Goal: Check status: Check status

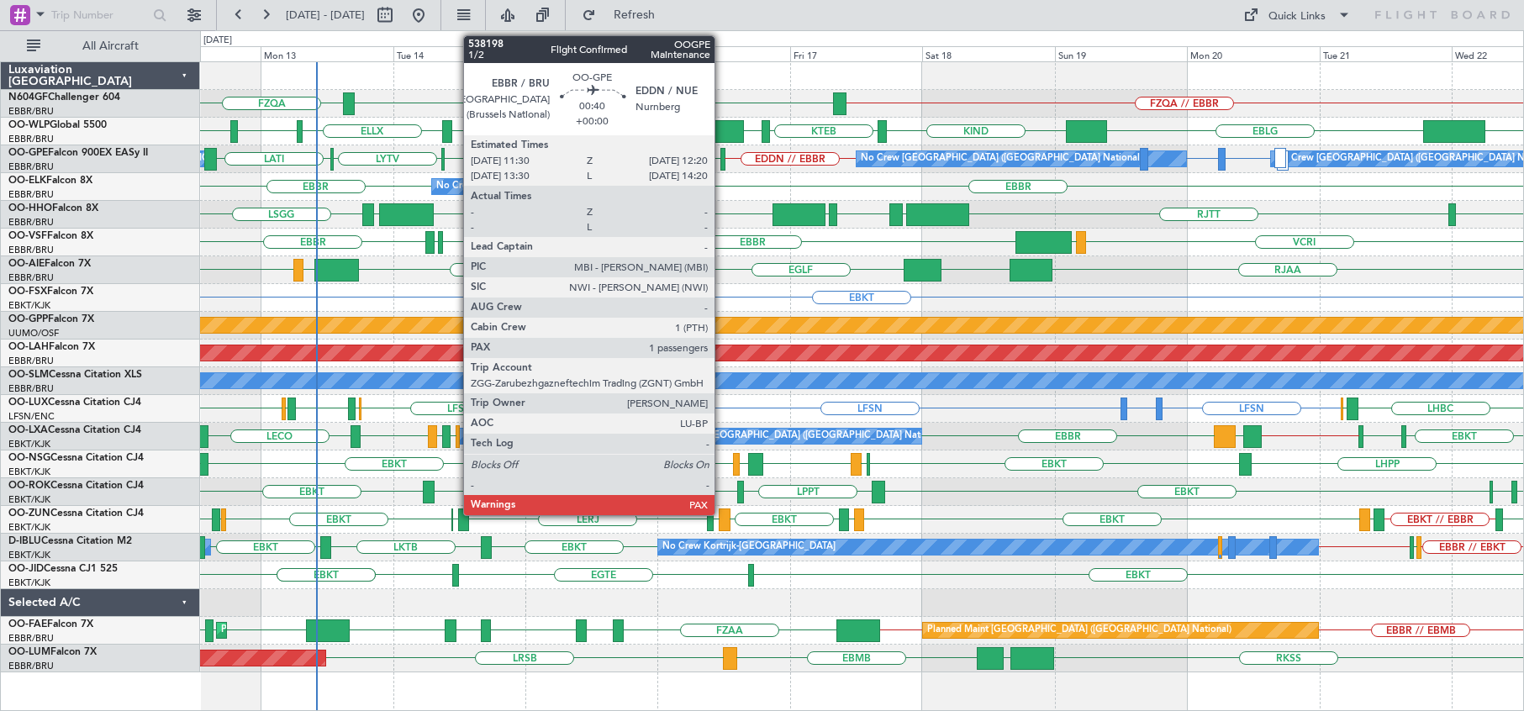
click at [722, 164] on div at bounding box center [723, 159] width 5 height 23
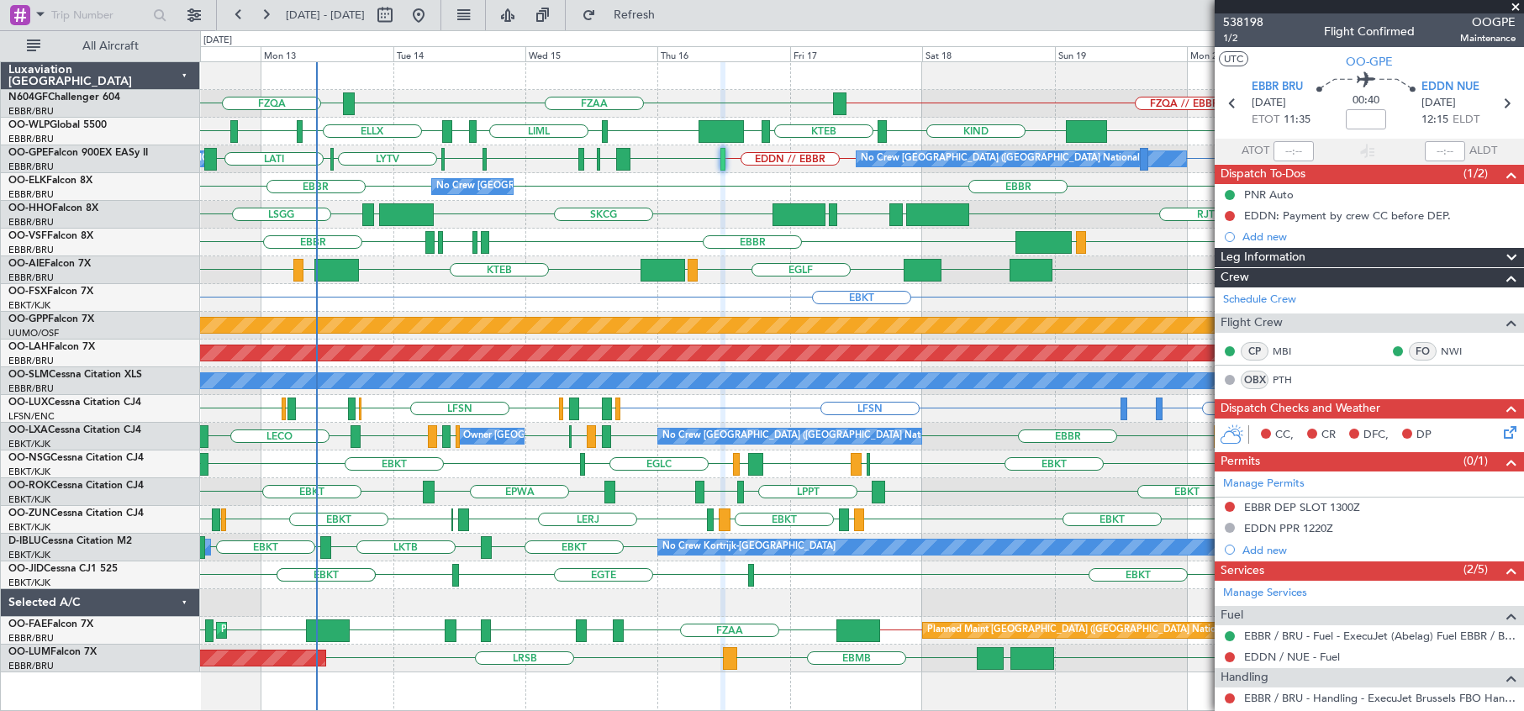
click at [1515, 8] on span at bounding box center [1516, 7] width 17 height 15
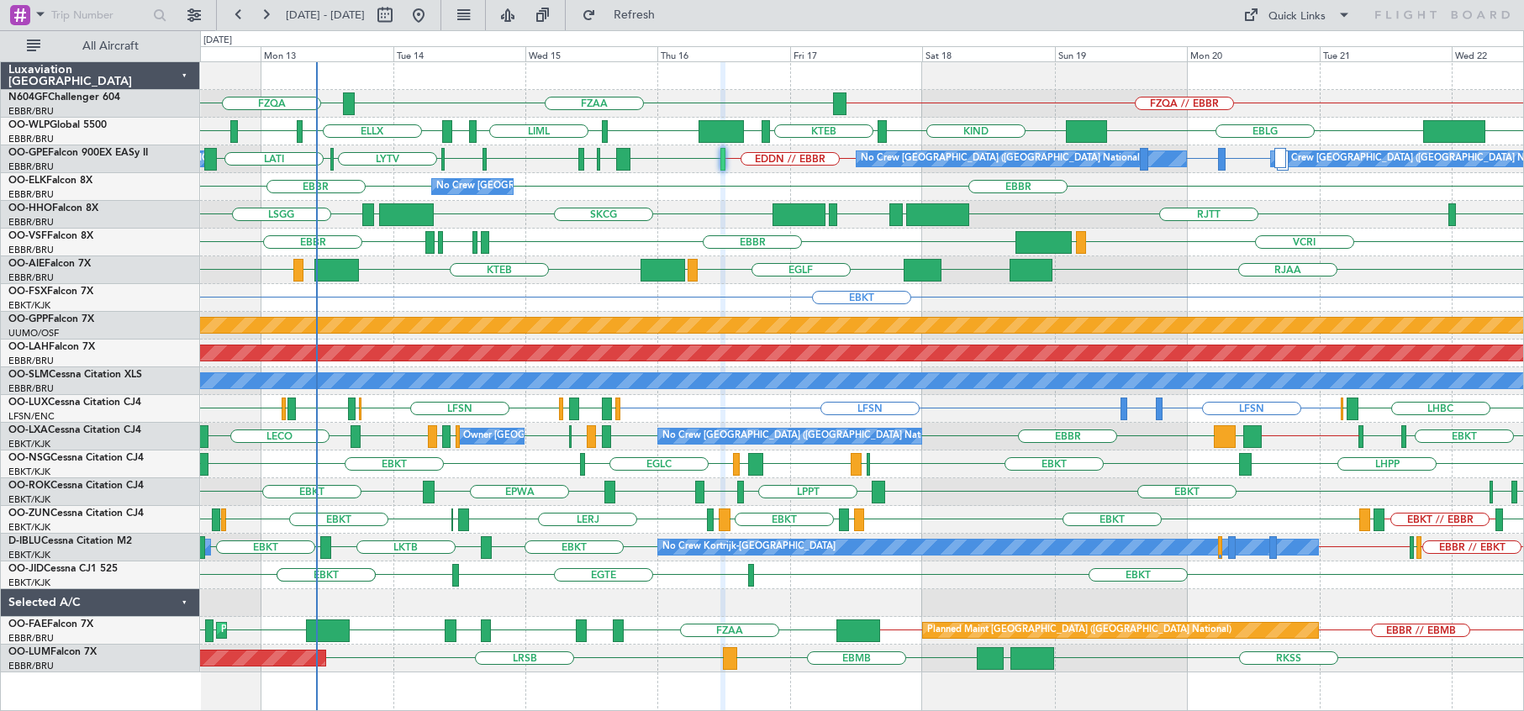
type input "0"
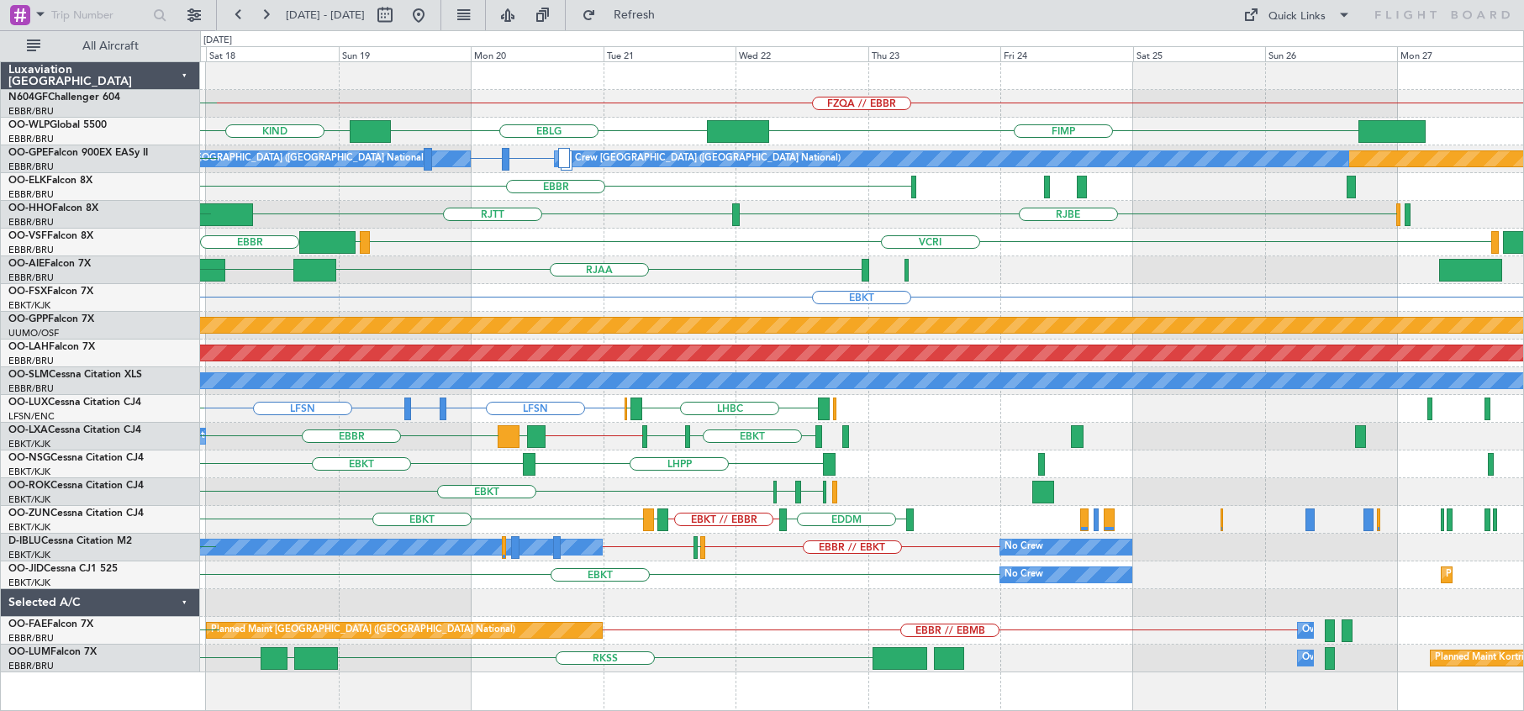
click at [729, 267] on div "RJAA UZSS [GEOGRAPHIC_DATA] LOWS KTEB" at bounding box center [862, 270] width 1324 height 28
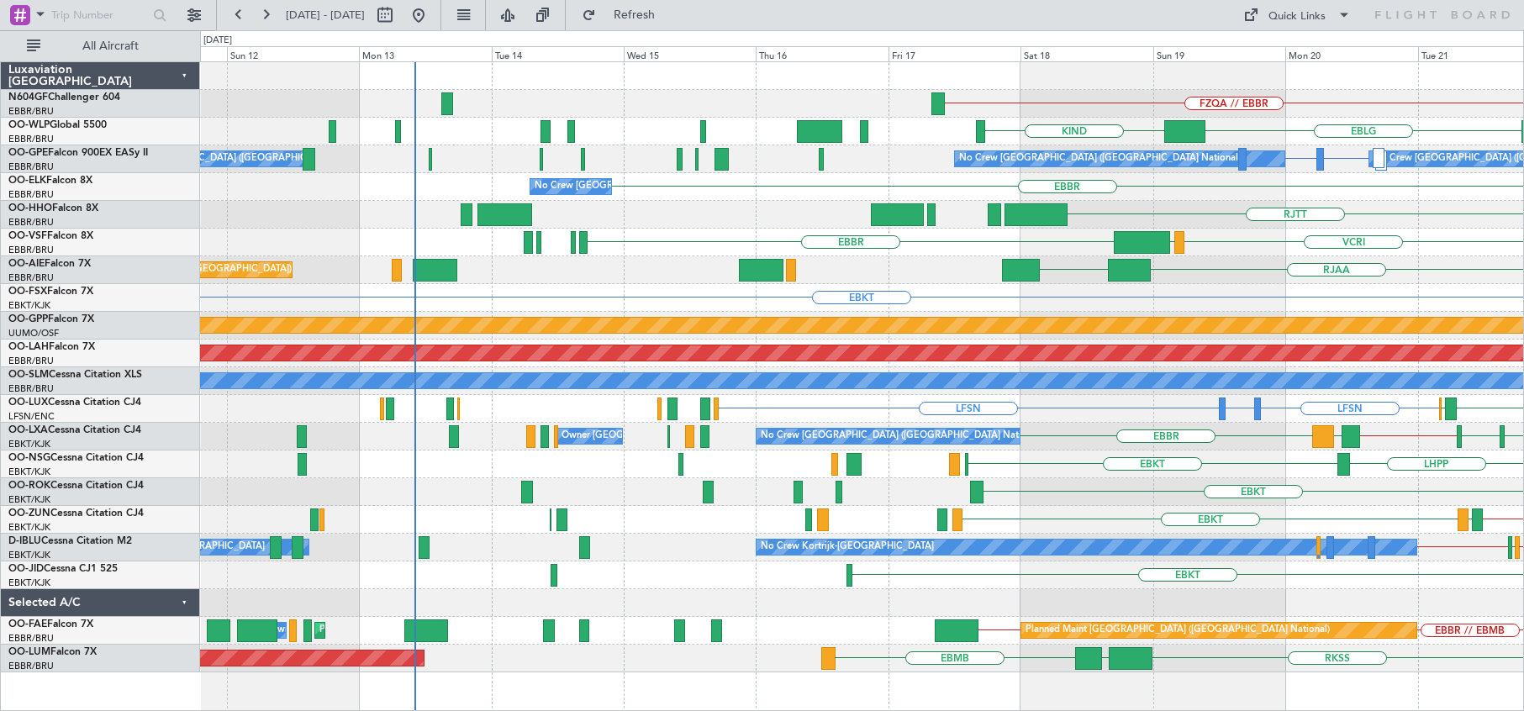
click at [1239, 257] on div "FZQA // EBBR EBLG KIND FIMP Planned Maint Nurnberg No Crew [GEOGRAPHIC_DATA] (B…" at bounding box center [862, 367] width 1324 height 610
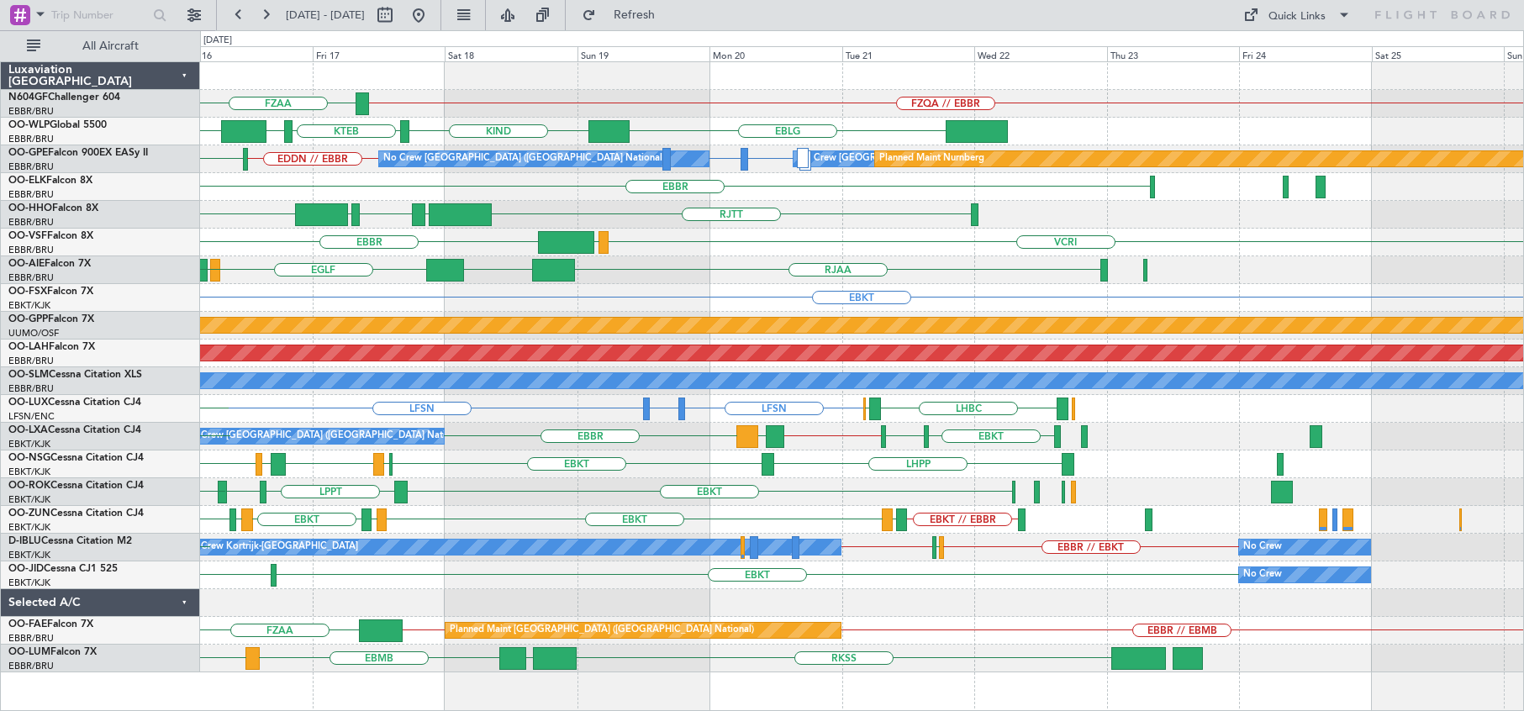
click at [140, 304] on div "FZQA // EBBR FZAA KIND KTEB KIND EBLG EBLG LIML LIRN ELLX No Crew [GEOGRAPHIC_D…" at bounding box center [762, 370] width 1524 height 681
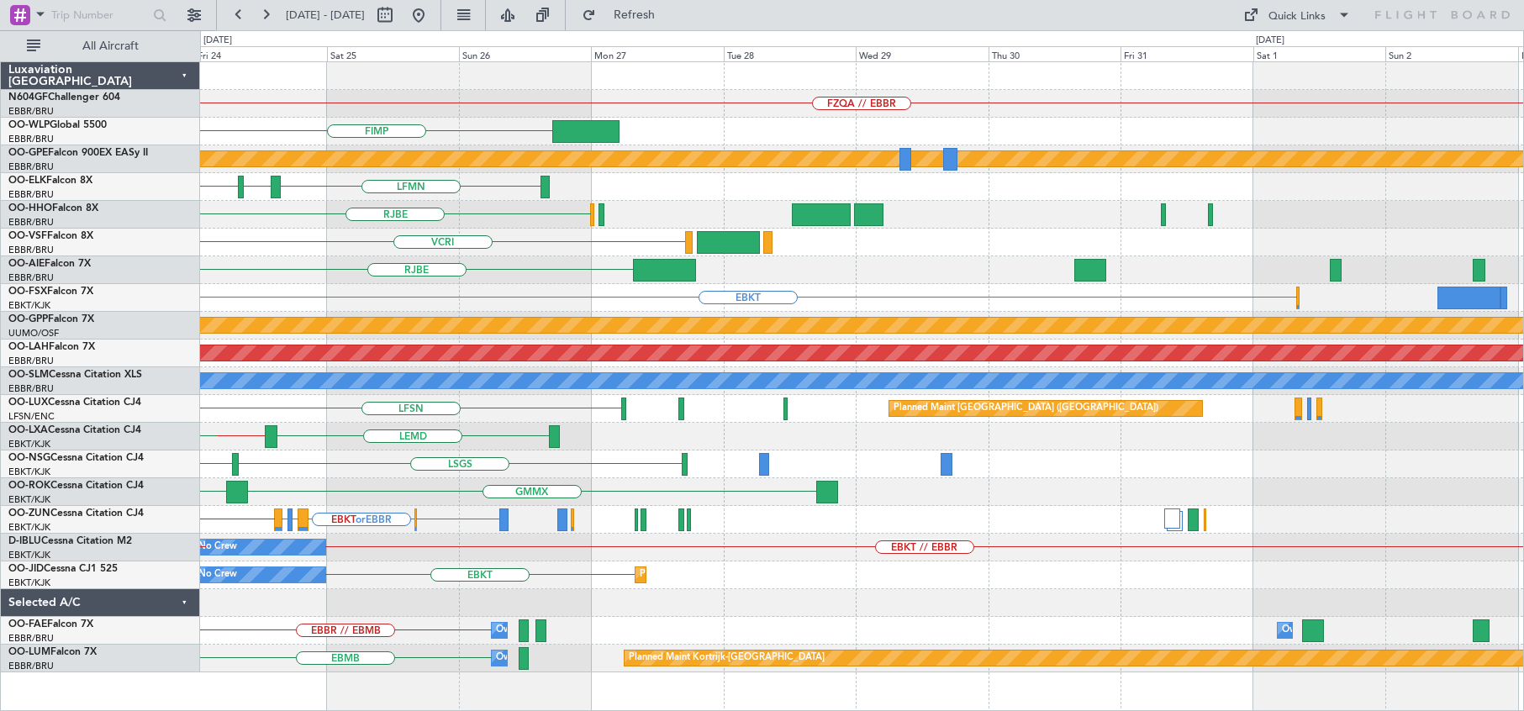
click at [314, 304] on div "EBKT" at bounding box center [862, 298] width 1324 height 28
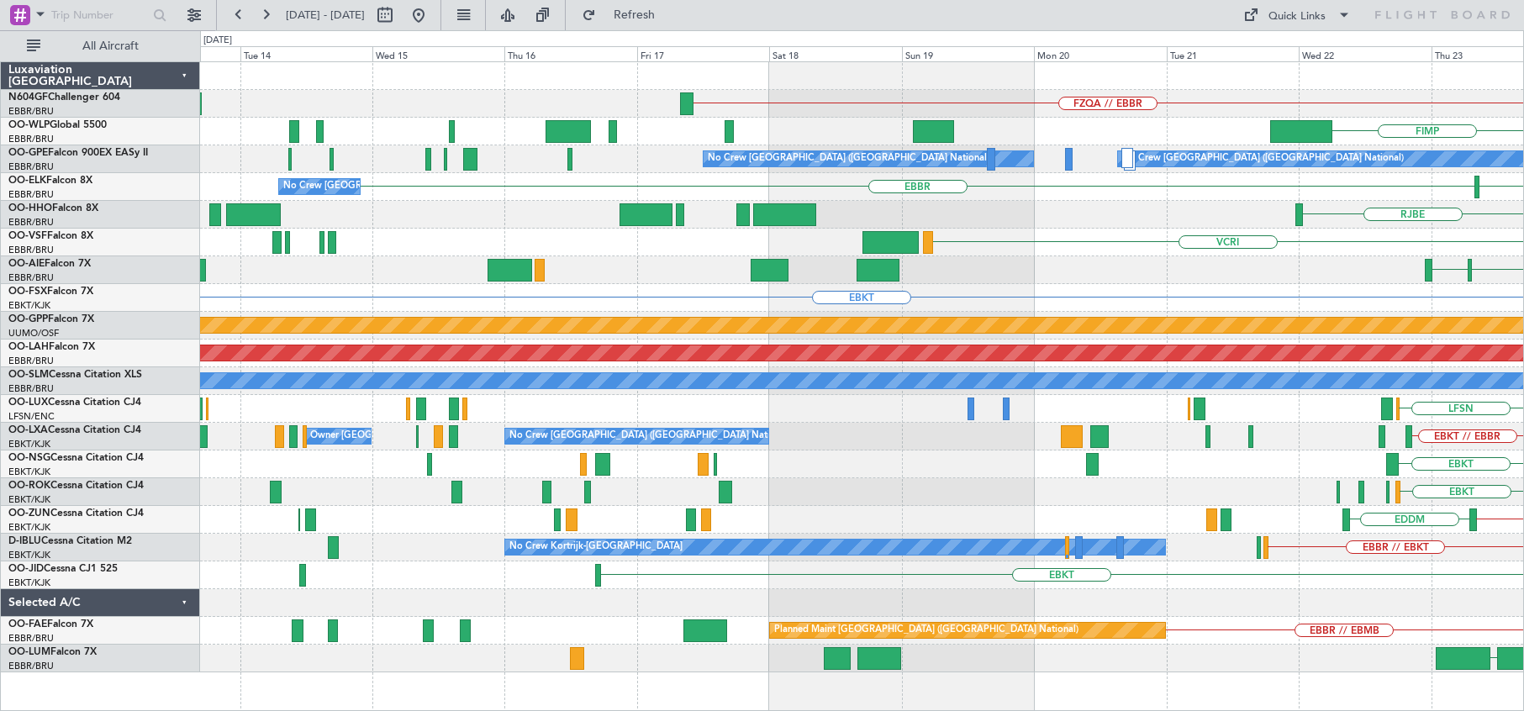
click at [1524, 268] on html "[DATE] - [DATE] Refresh Quick Links All Aircraft FZQA // EBBR FIMP Planned Main…" at bounding box center [762, 355] width 1524 height 711
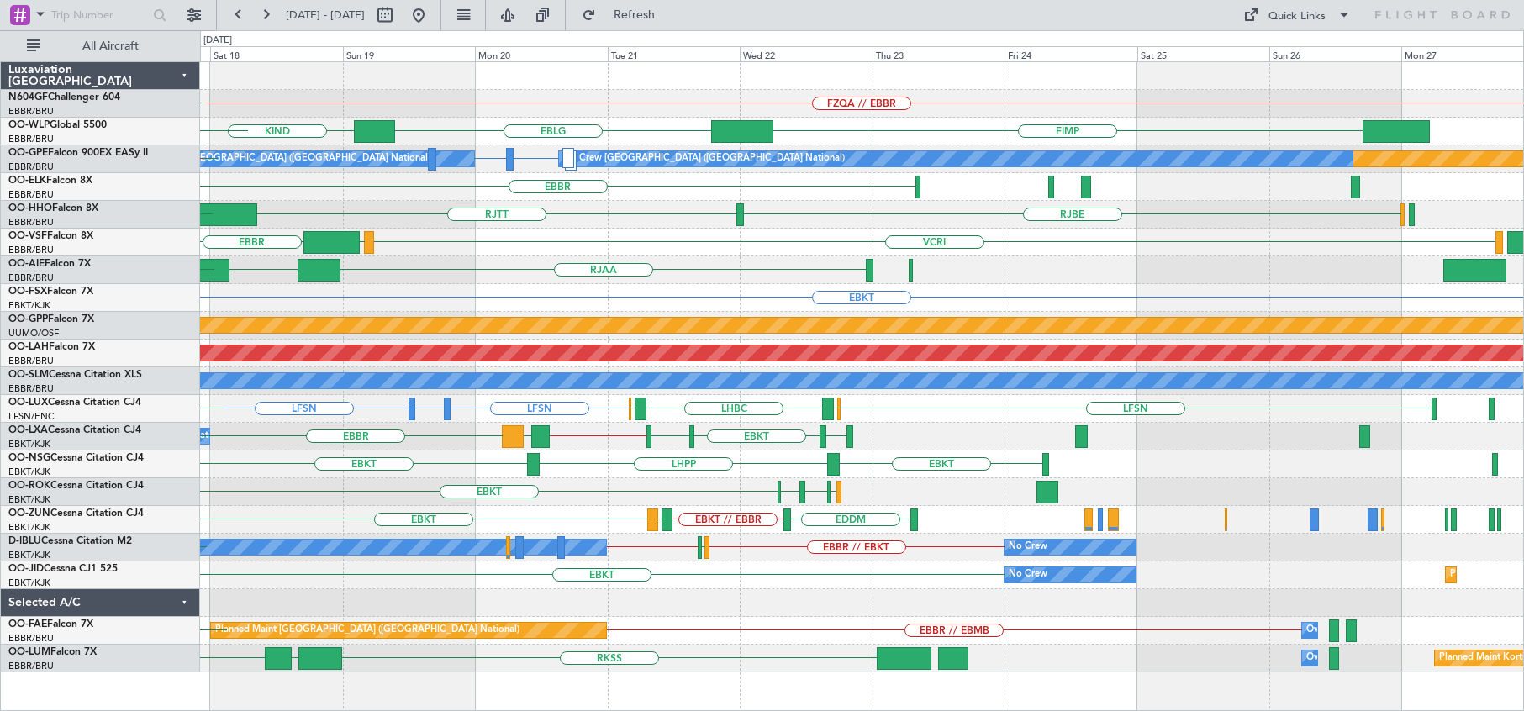
click at [669, 221] on div "RJBE [GEOGRAPHIC_DATA] [GEOGRAPHIC_DATA] EGGD LROP SKCG" at bounding box center [862, 215] width 1324 height 28
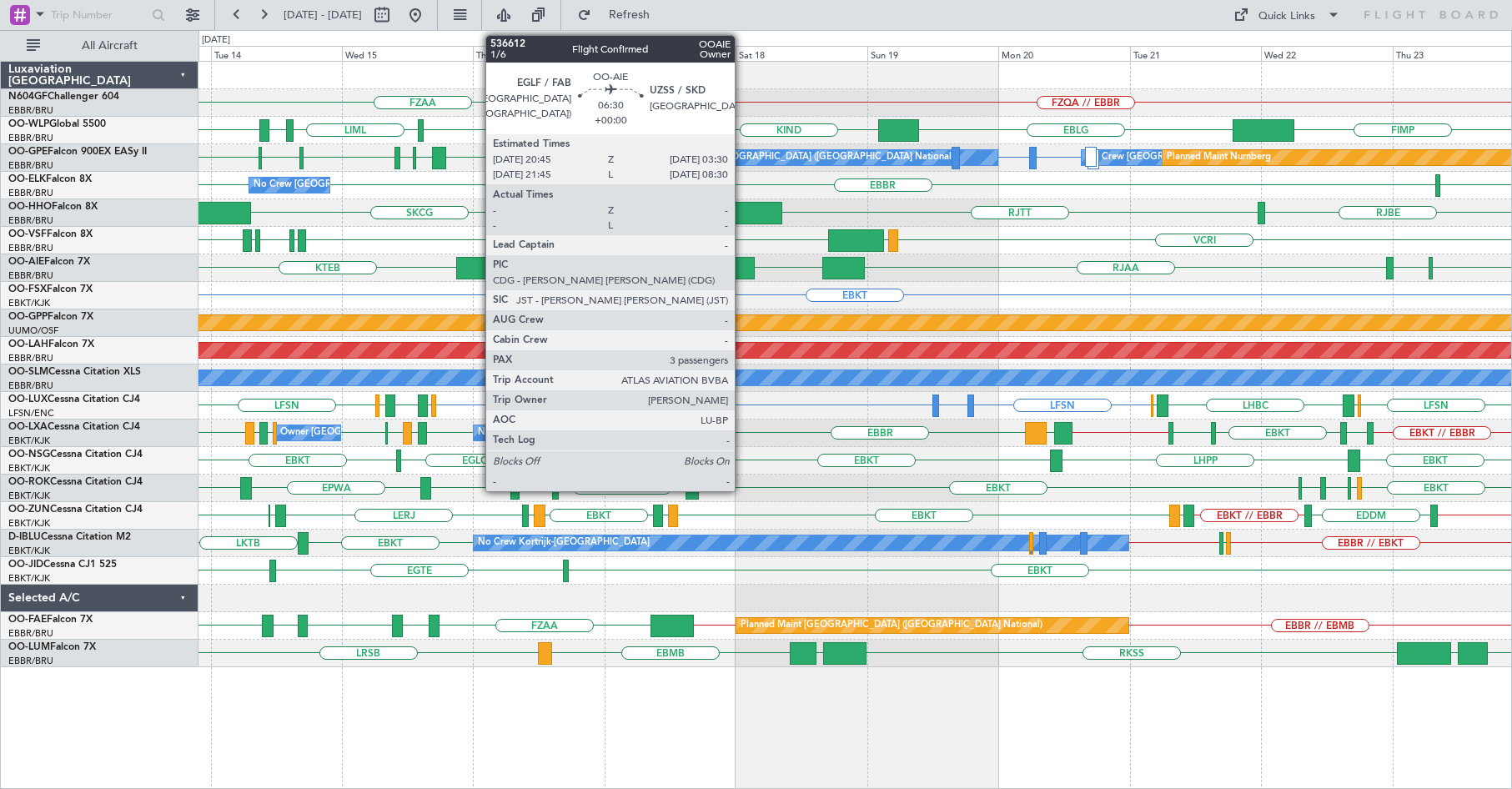
click at [742, 270] on div at bounding box center [736, 268] width 38 height 23
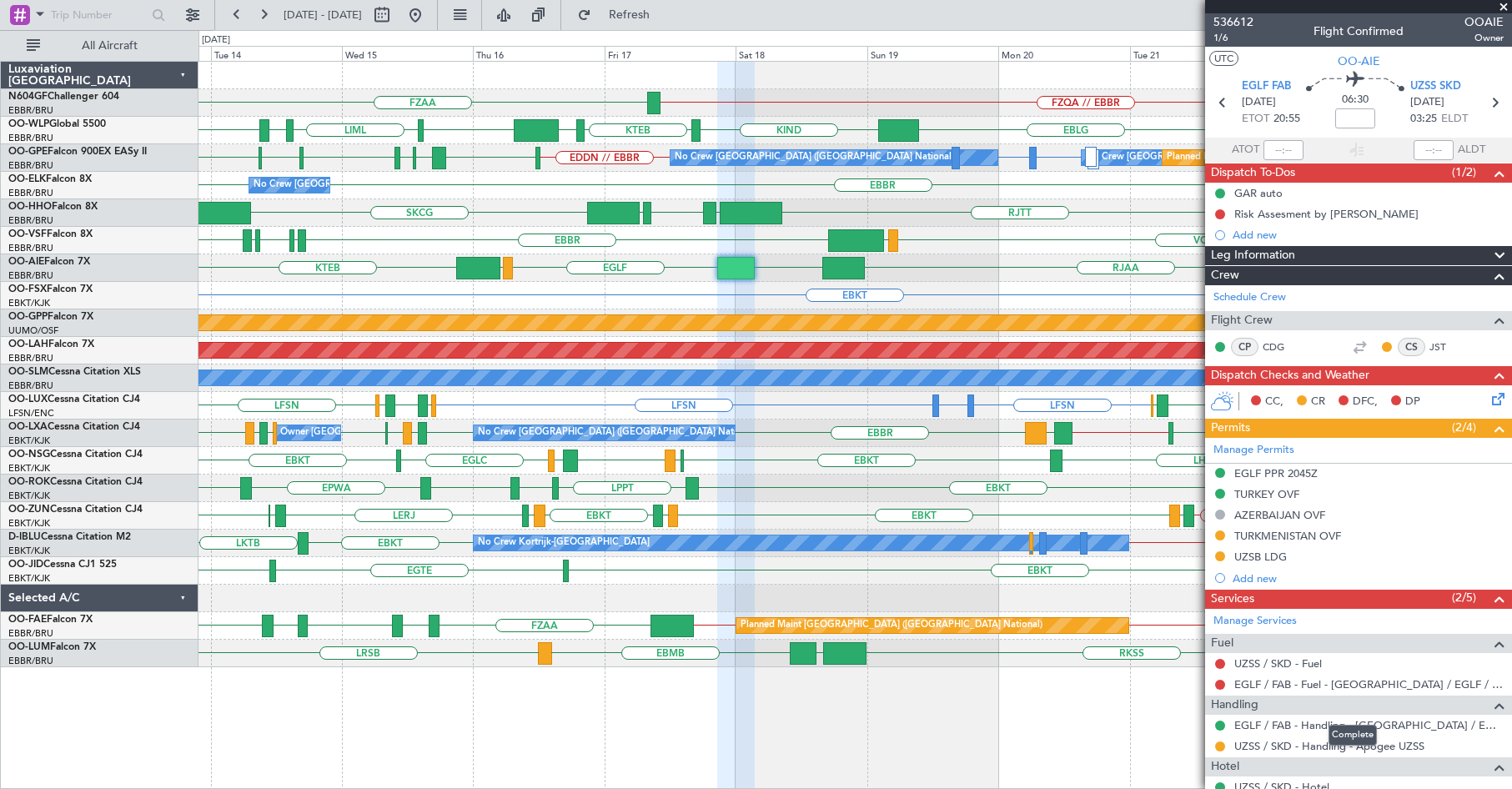
click at [1339, 706] on mat-tooltip-component "Complete" at bounding box center [1353, 735] width 71 height 45
click at [1317, 706] on link "UZSS / SKD - Handling - Âpogee UZSS" at bounding box center [1329, 746] width 190 height 14
click at [1506, 5] on span at bounding box center [1504, 7] width 17 height 15
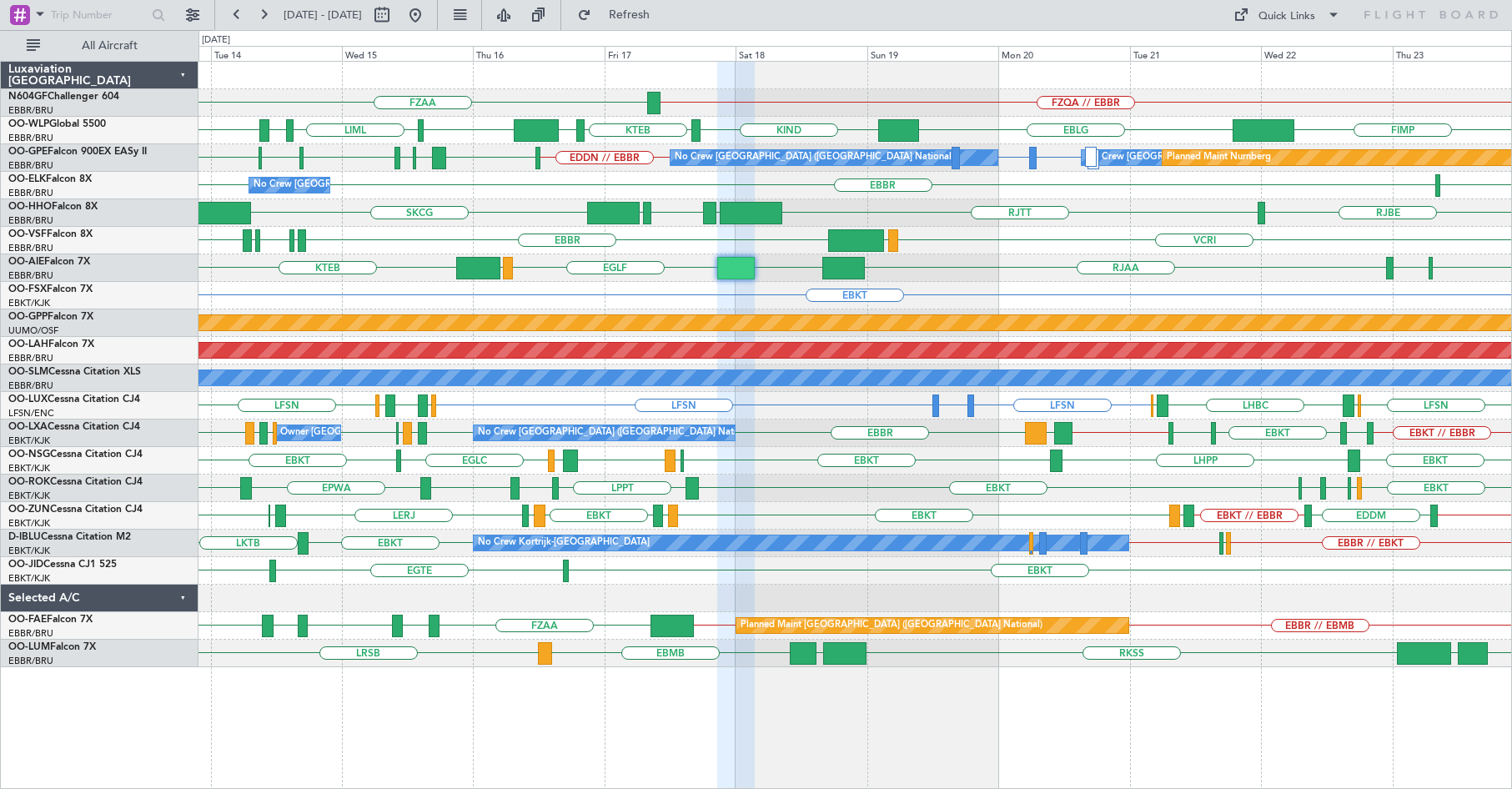
type input "0"
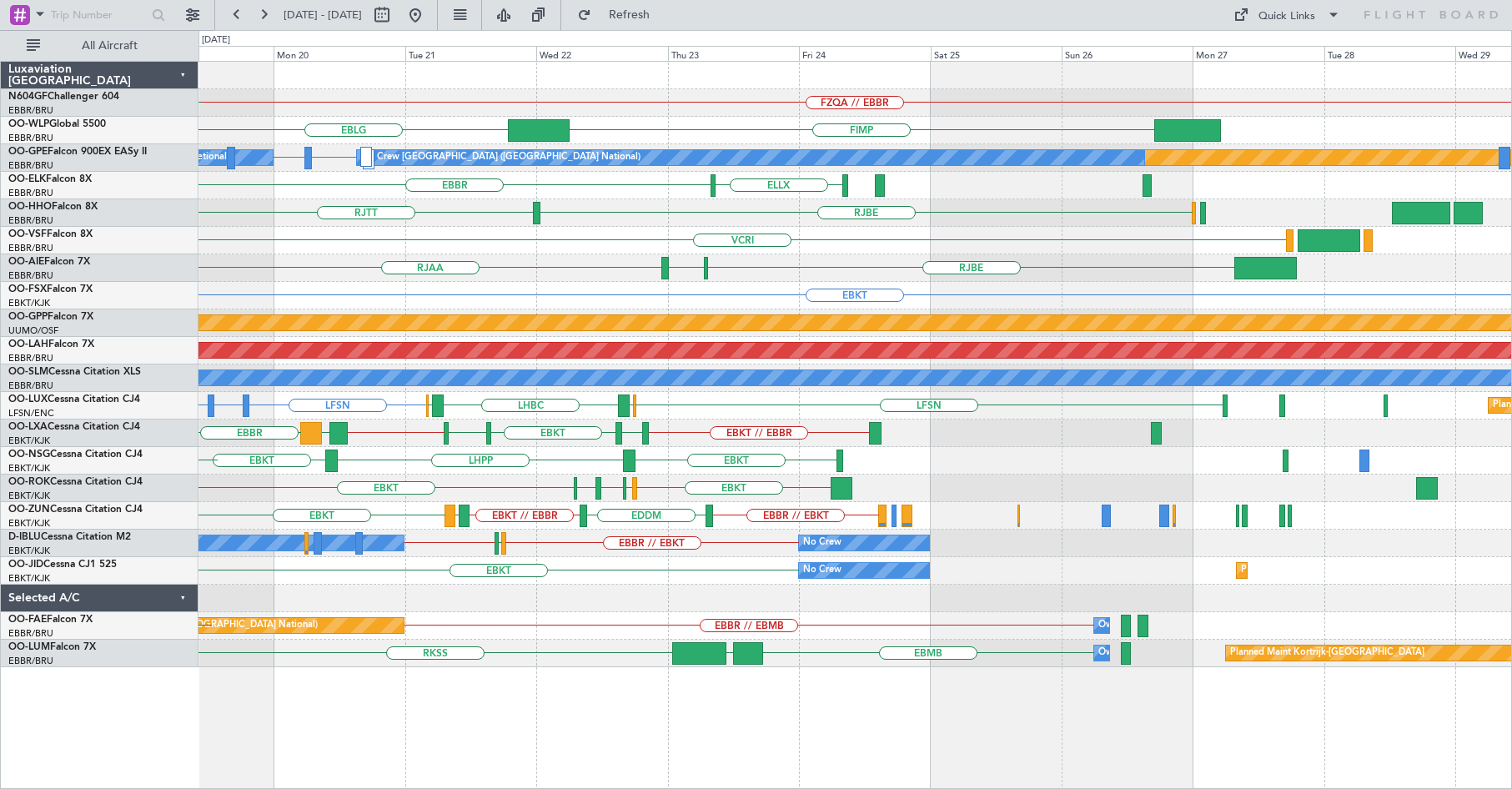
click at [690, 284] on div "FZQA // EBBR FZAA FIMP EBLG KIND KTEB LIPQ or EBBR [GEOGRAPHIC_DATA] Planned Ma…" at bounding box center [855, 364] width 1314 height 605
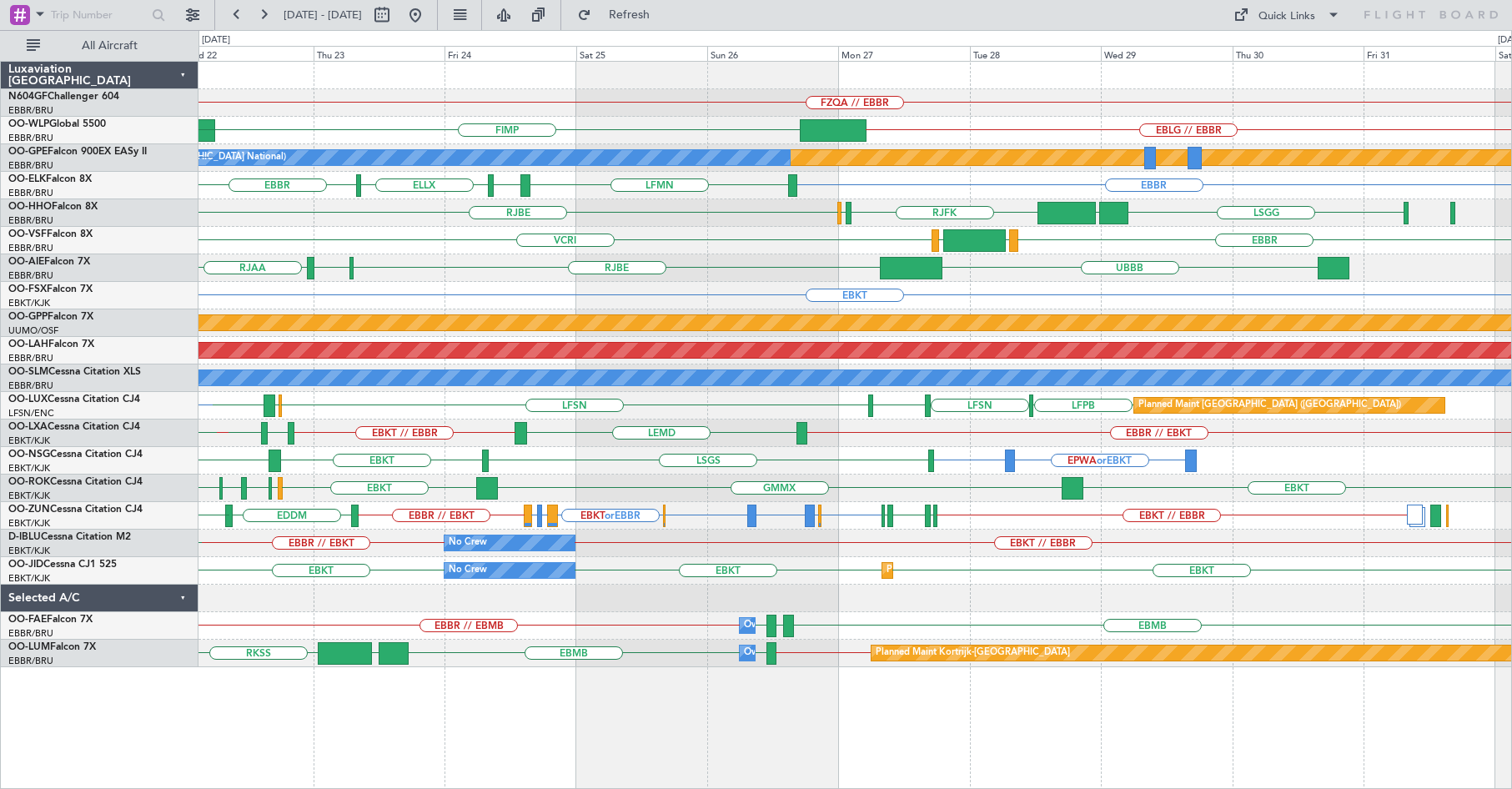
click at [1008, 291] on div "EBKT" at bounding box center [855, 296] width 1314 height 28
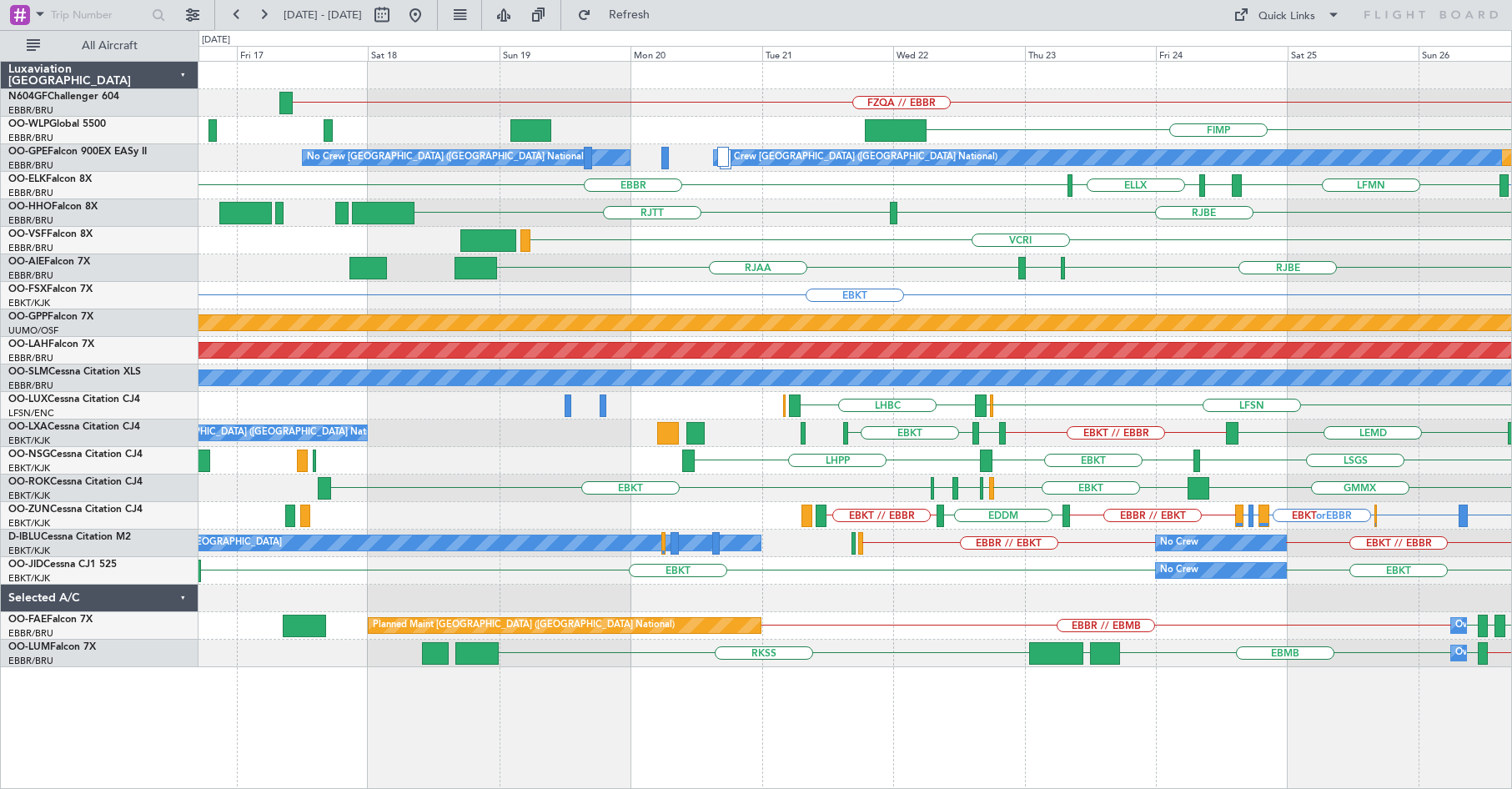
click at [1218, 274] on div "RJBE RJOB RJAA UBBB" at bounding box center [855, 268] width 1314 height 28
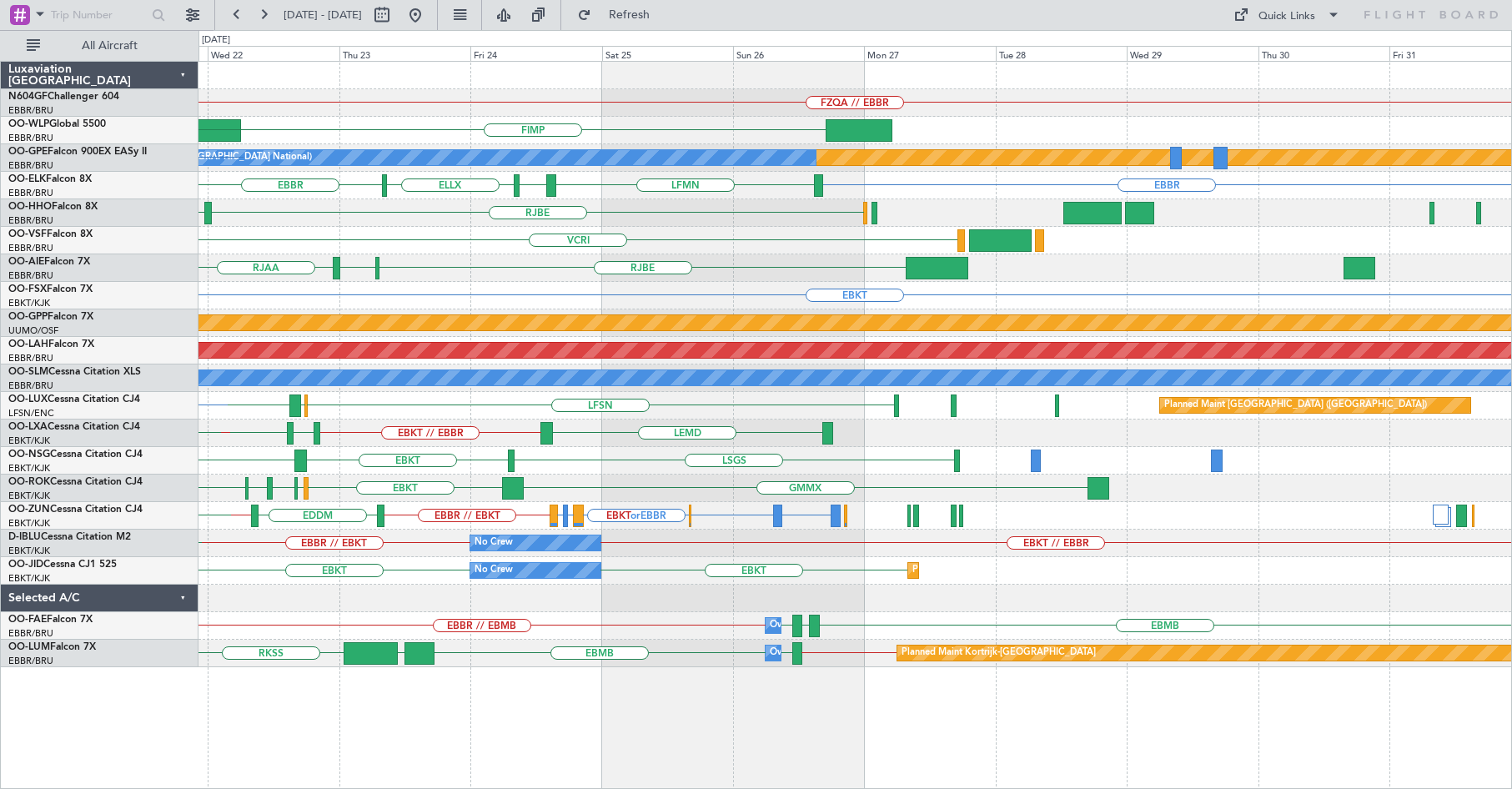
click at [687, 284] on div "FZQA // EBBR FIMP EBLG Planned Maint Nurnberg No Crew [GEOGRAPHIC_DATA] (Brusse…" at bounding box center [855, 364] width 1314 height 605
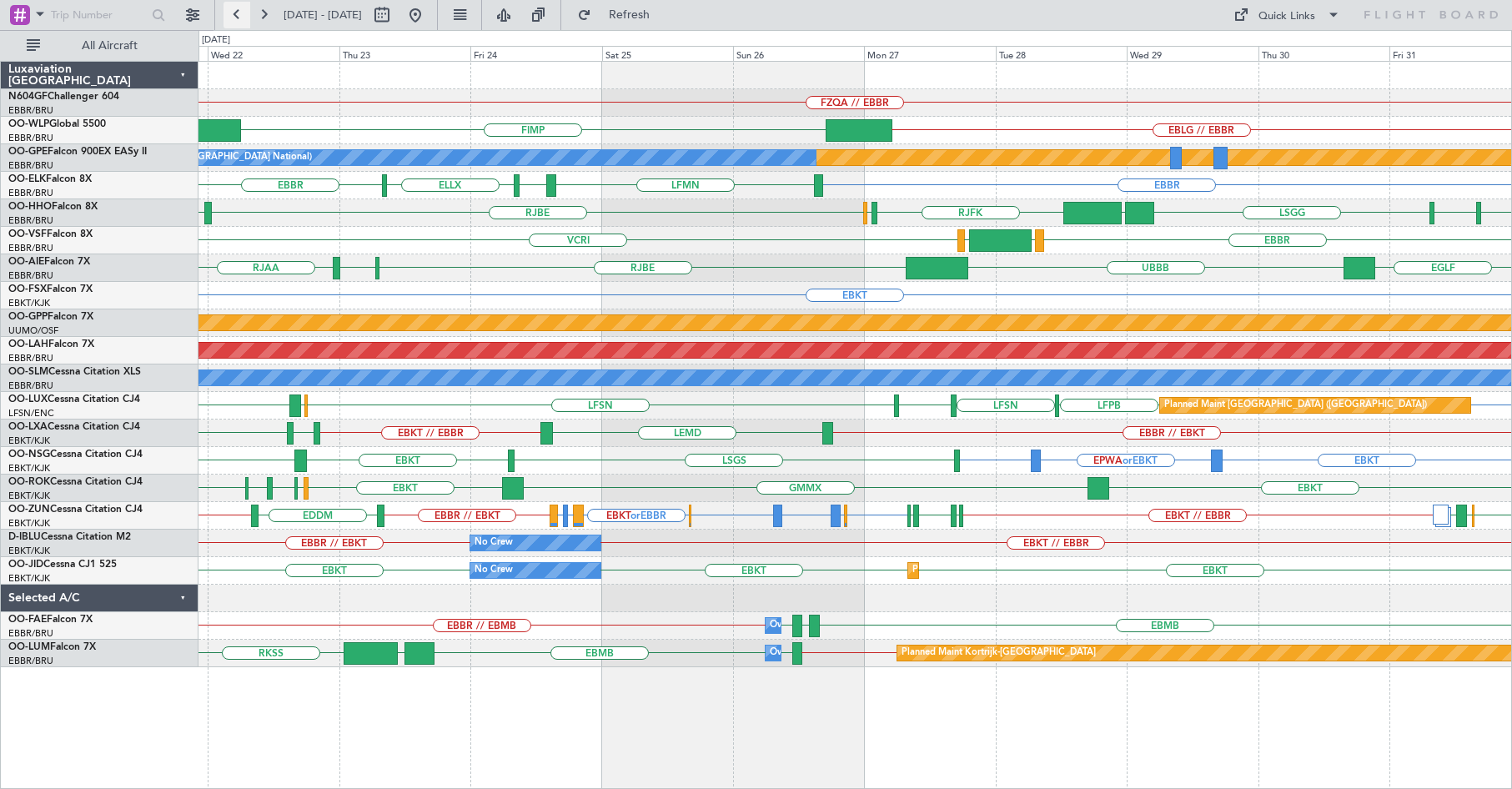
click at [236, 11] on button at bounding box center [236, 15] width 27 height 27
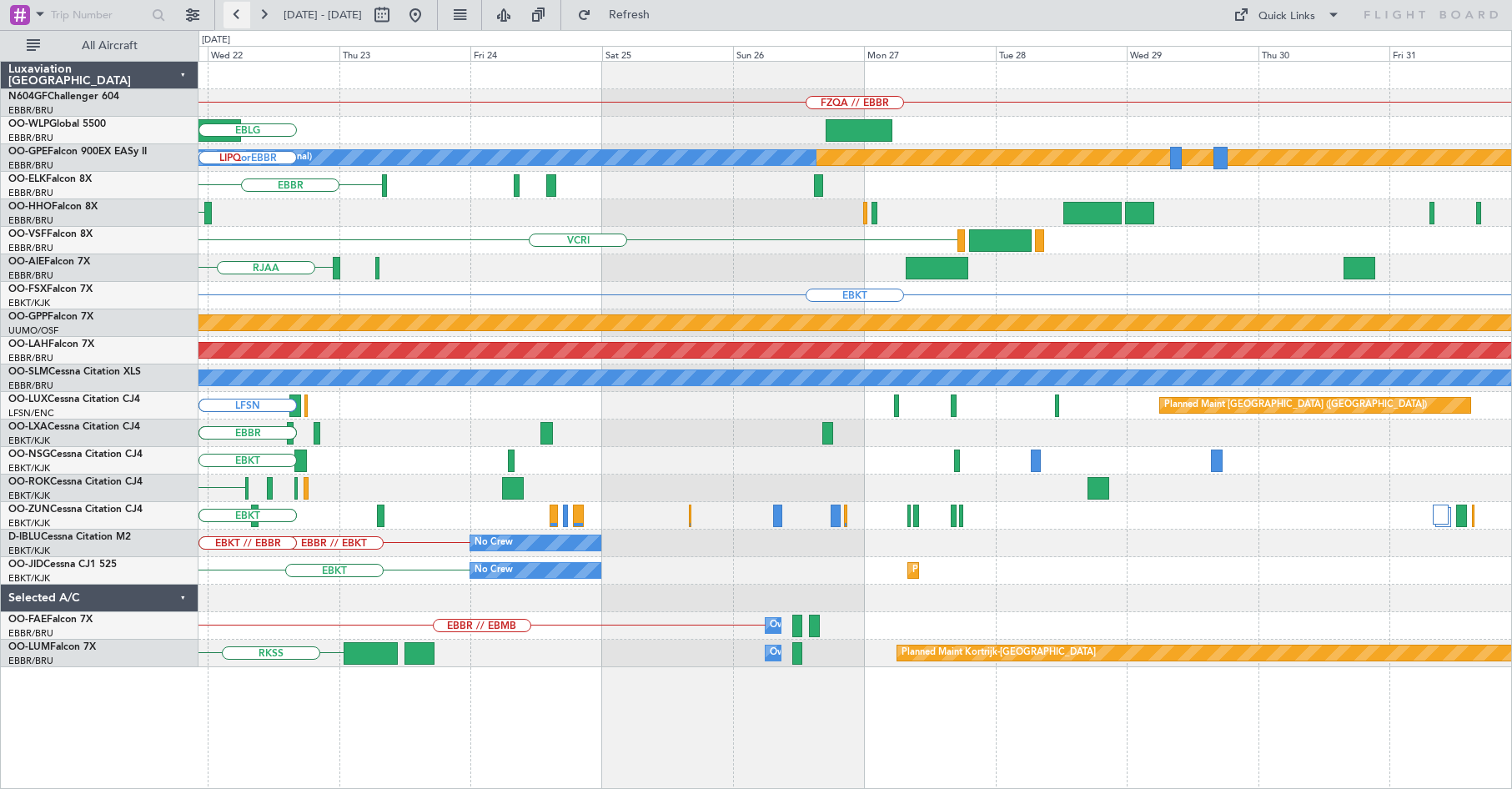
click at [236, 11] on button at bounding box center [236, 15] width 27 height 27
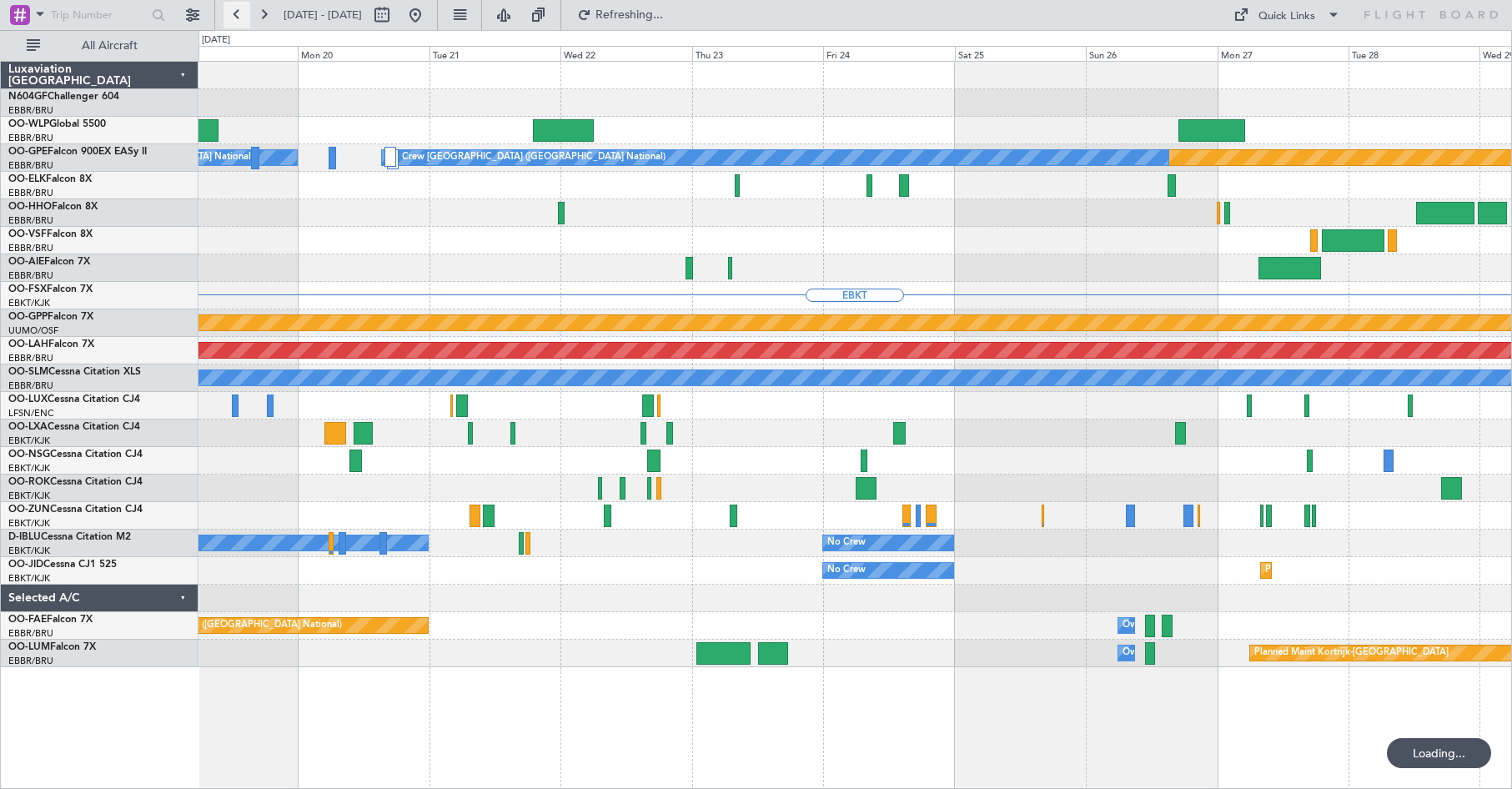
click at [236, 11] on button at bounding box center [236, 15] width 27 height 27
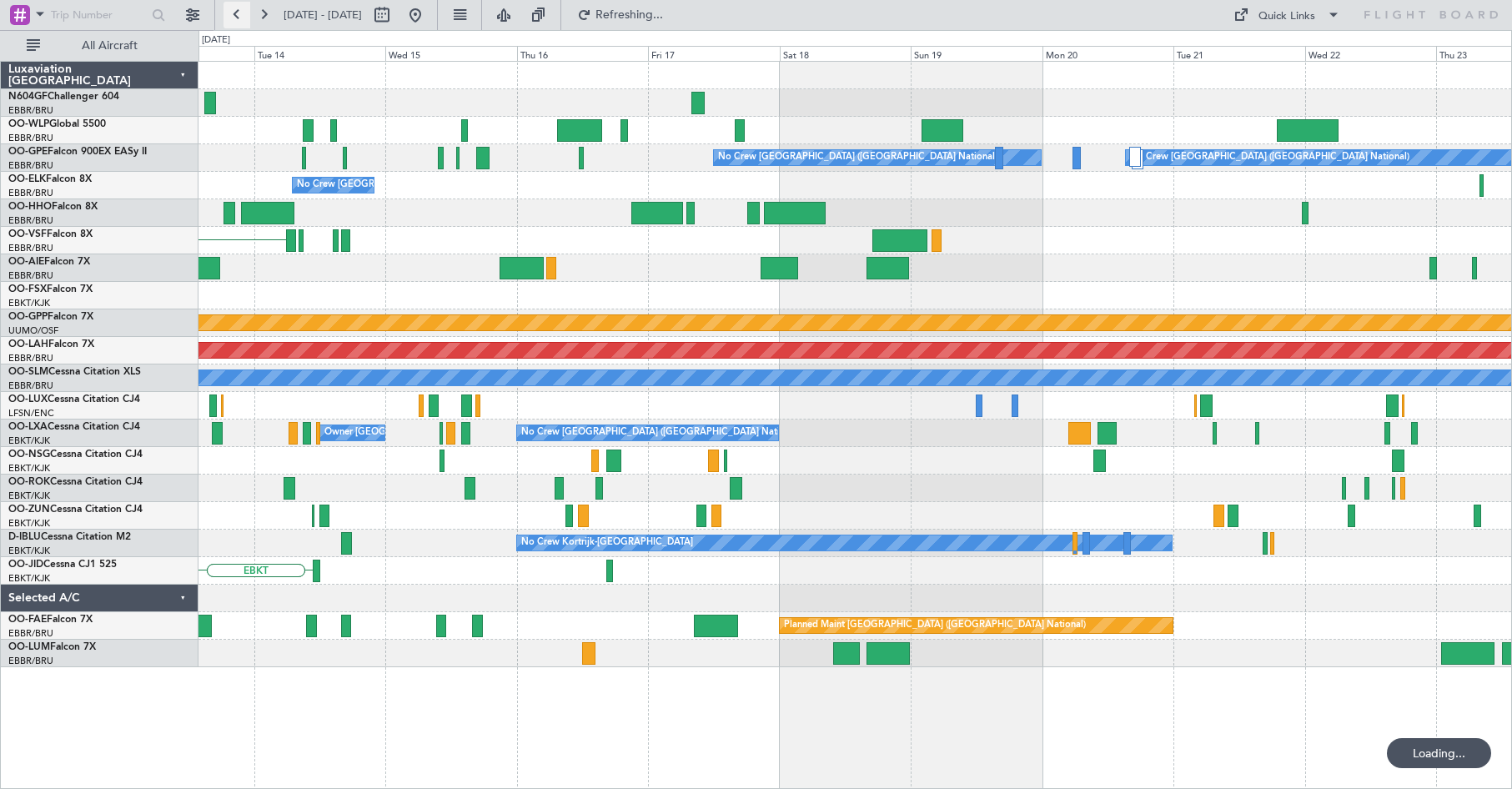
click at [236, 11] on button at bounding box center [236, 15] width 27 height 27
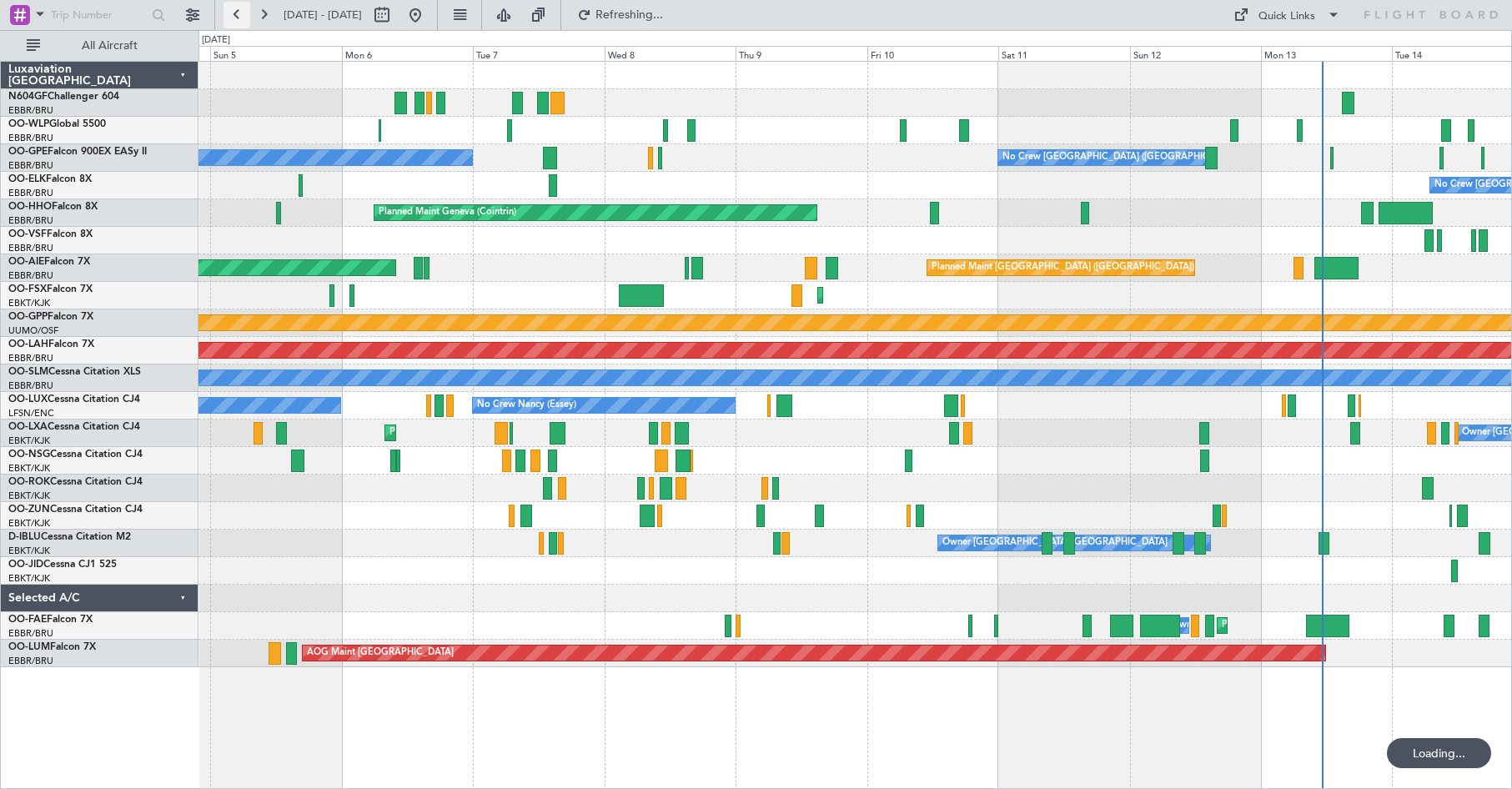
click at [236, 11] on button at bounding box center [236, 15] width 27 height 27
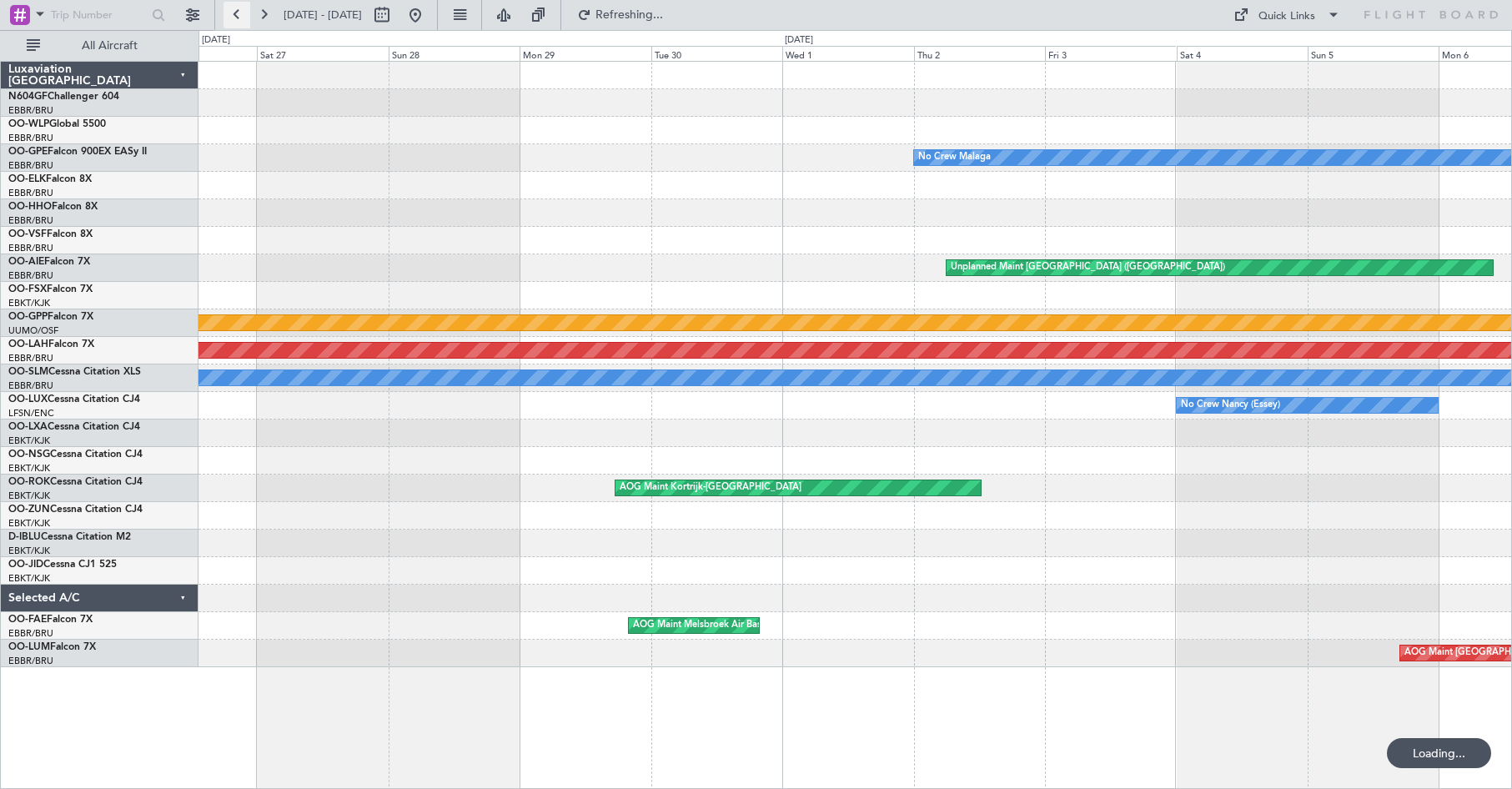
click at [236, 11] on button at bounding box center [236, 15] width 27 height 27
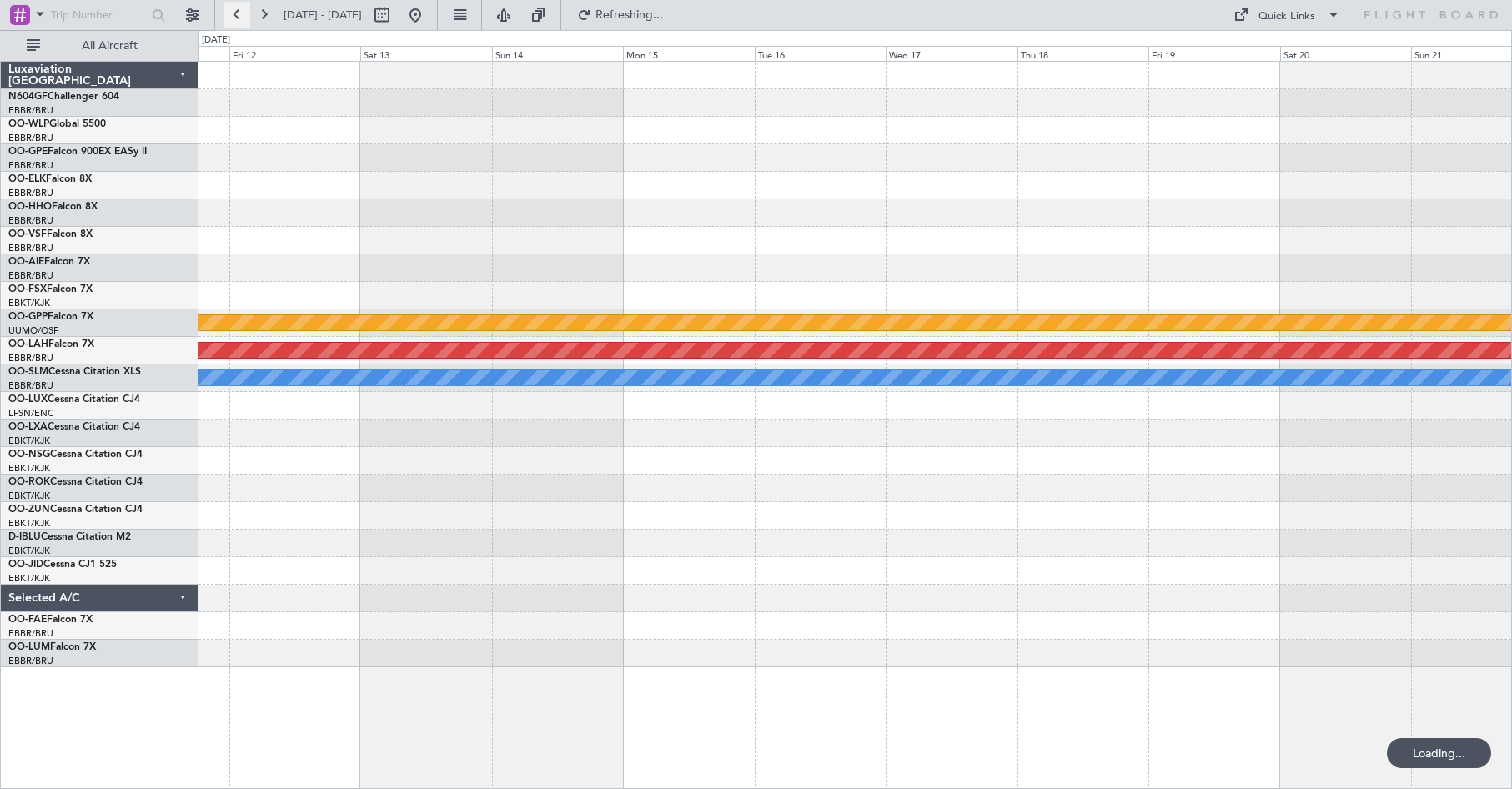
click at [236, 11] on button at bounding box center [236, 15] width 27 height 27
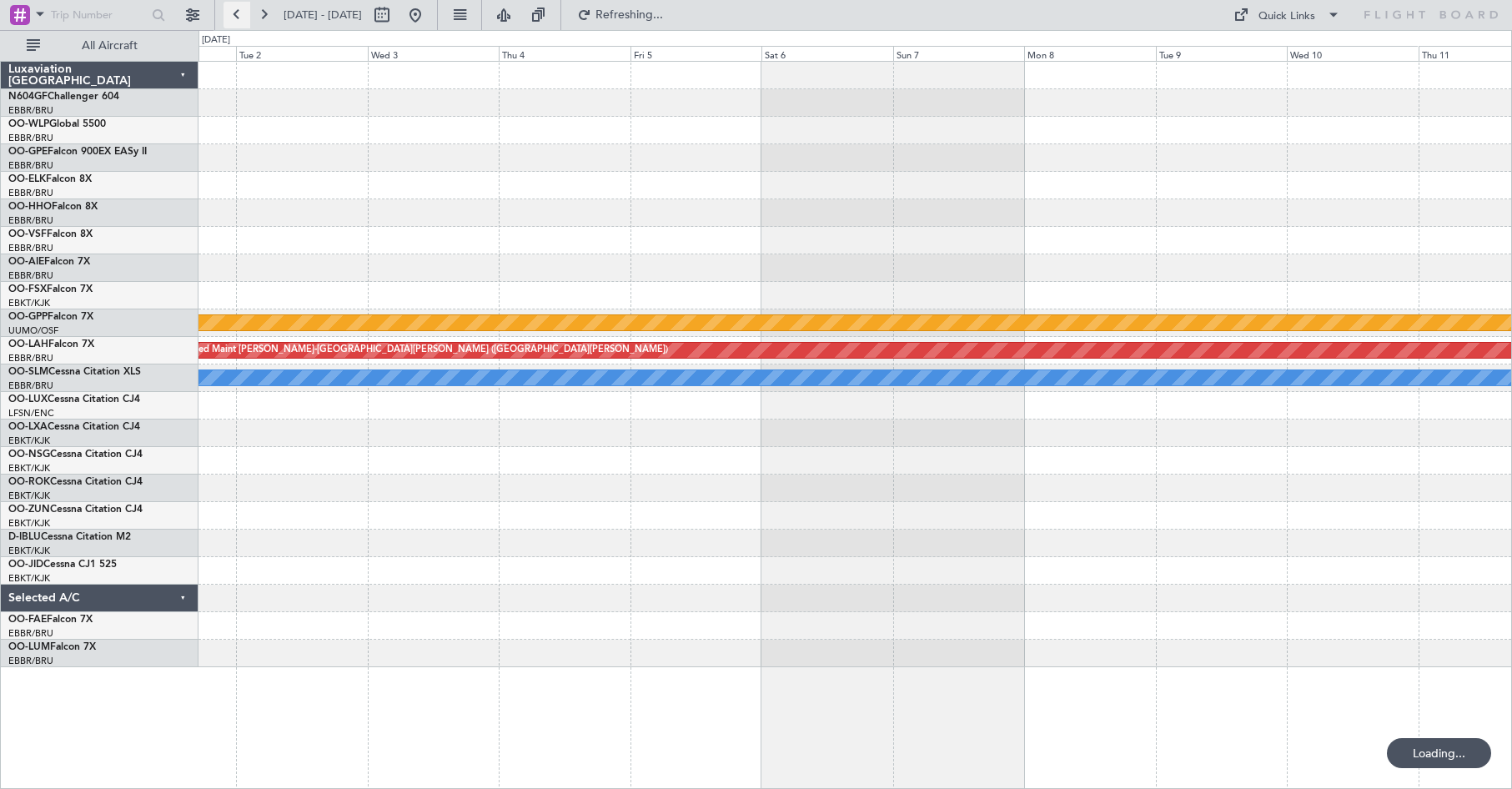
click at [236, 11] on button at bounding box center [236, 15] width 27 height 27
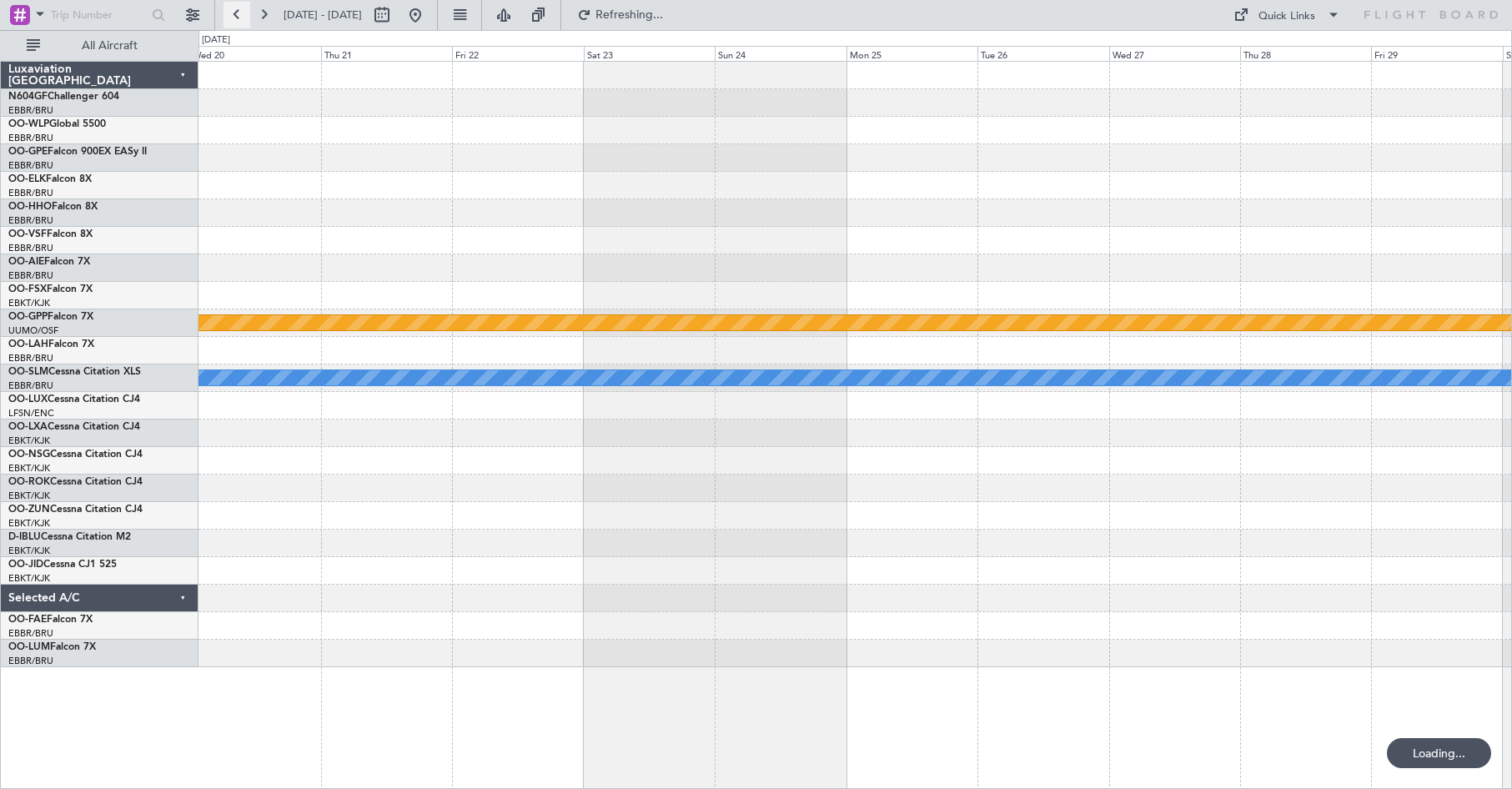
click at [236, 11] on button at bounding box center [236, 15] width 27 height 27
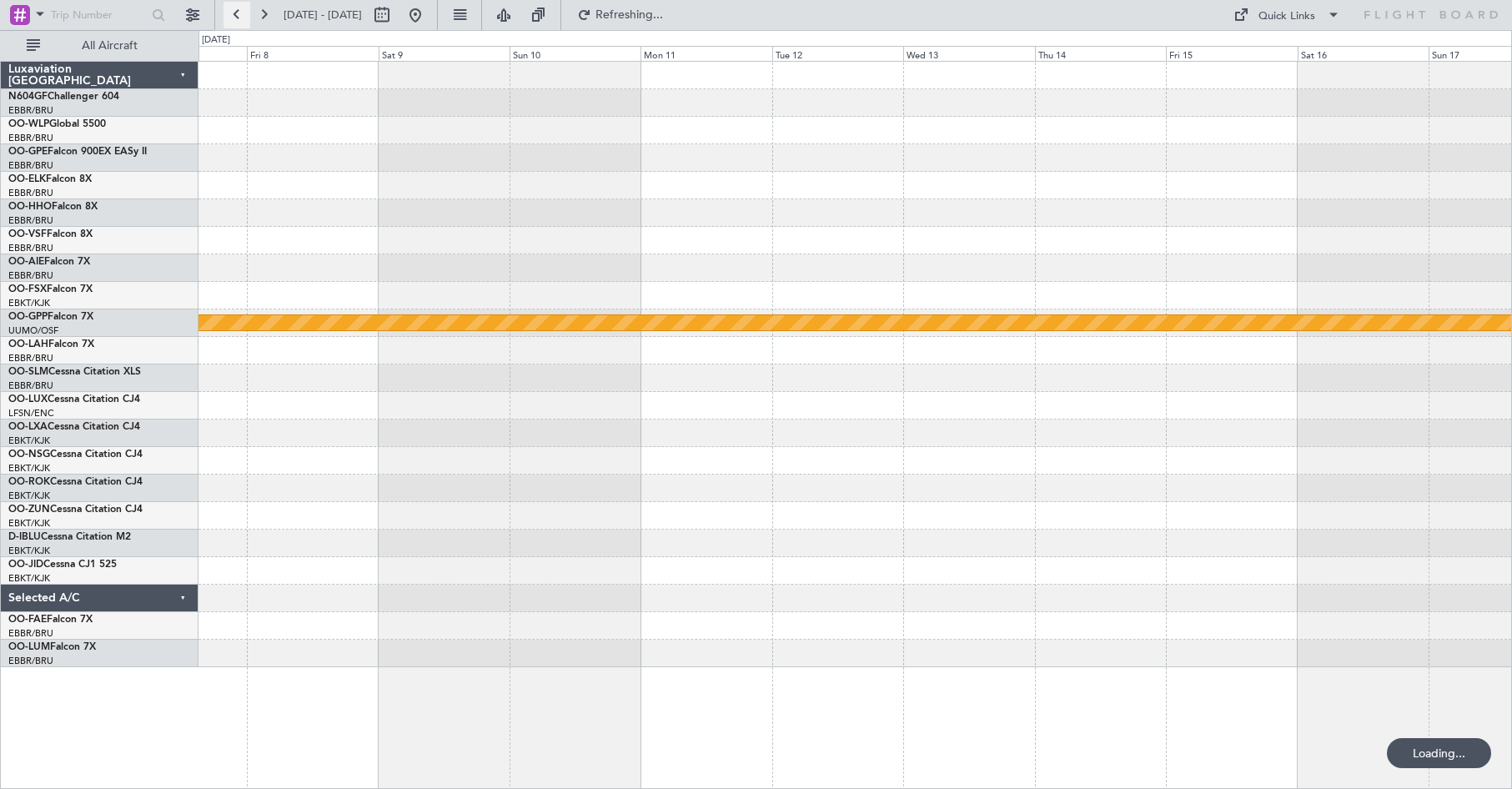
click at [236, 11] on button at bounding box center [236, 15] width 27 height 27
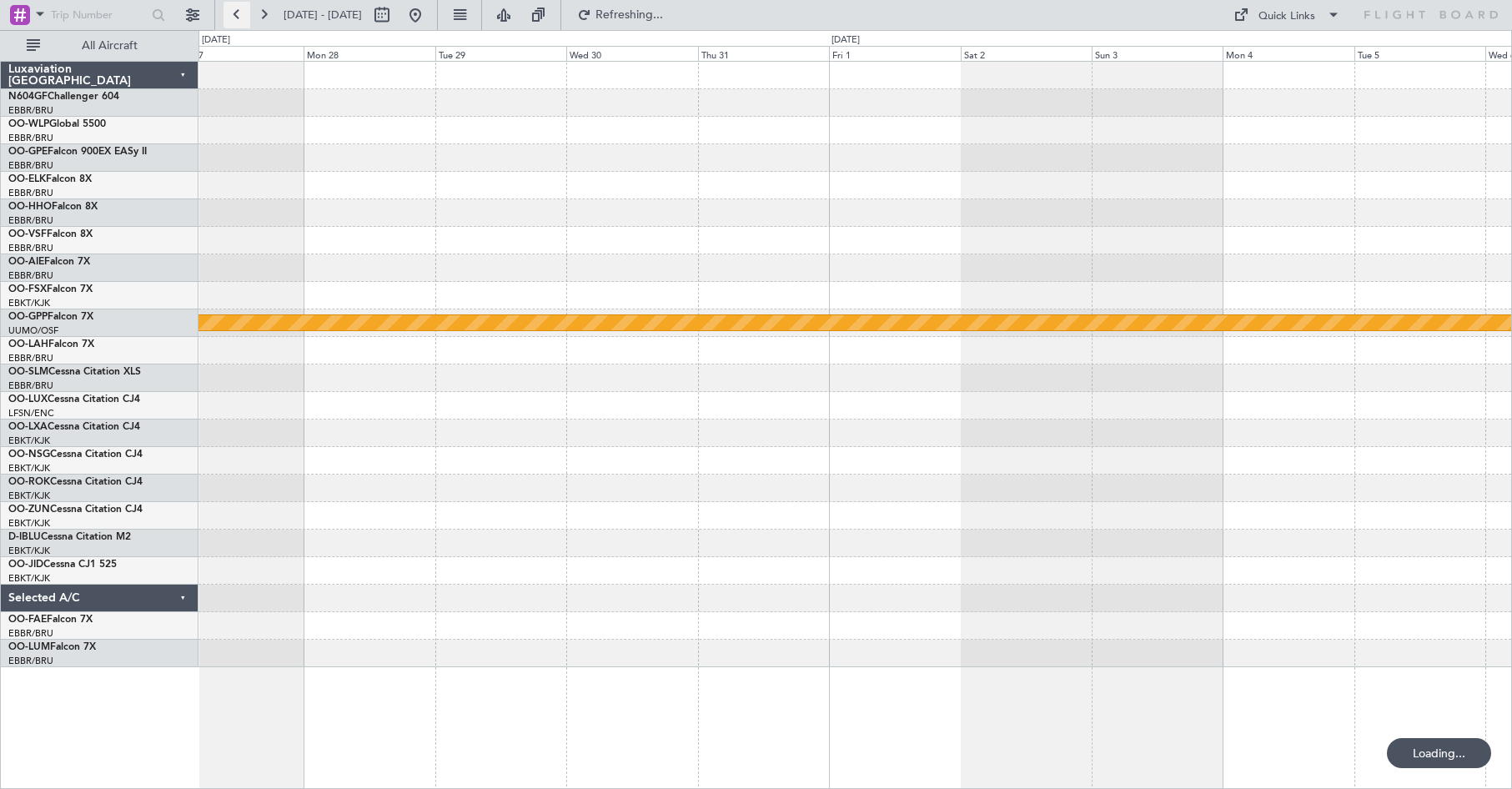
click at [236, 11] on button at bounding box center [236, 15] width 27 height 27
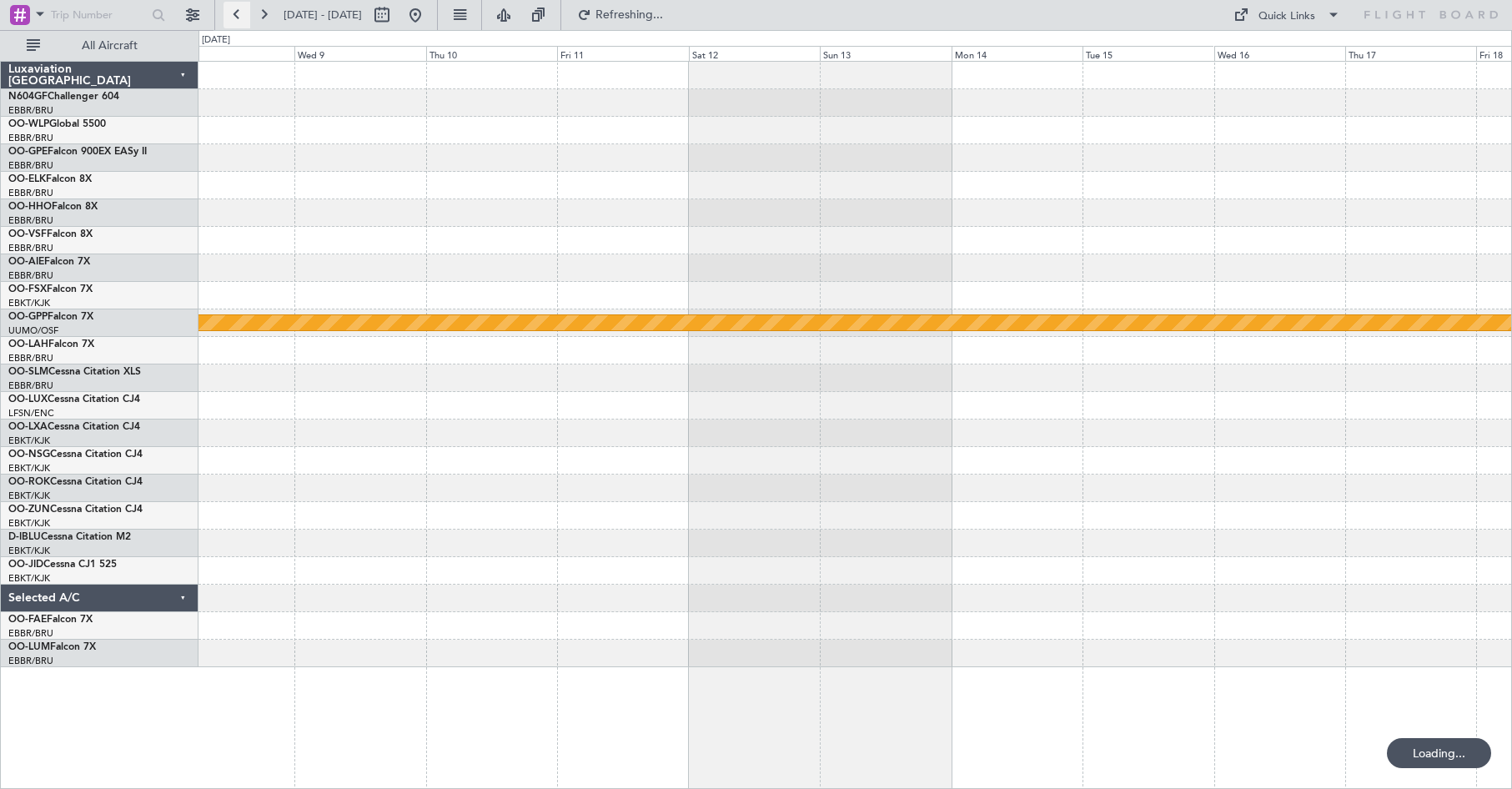
click at [236, 11] on button at bounding box center [236, 15] width 27 height 27
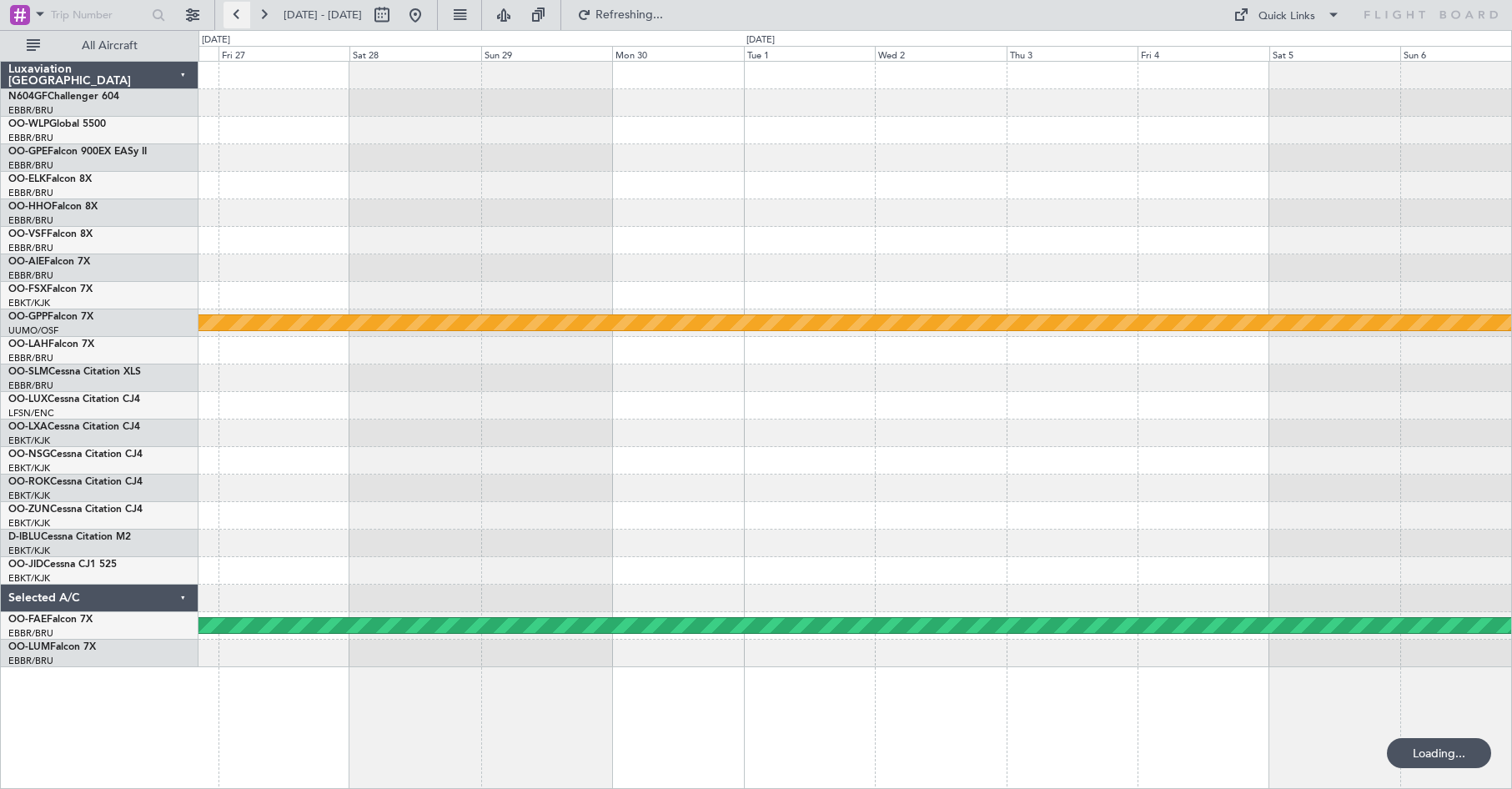
click at [236, 11] on button at bounding box center [236, 15] width 27 height 27
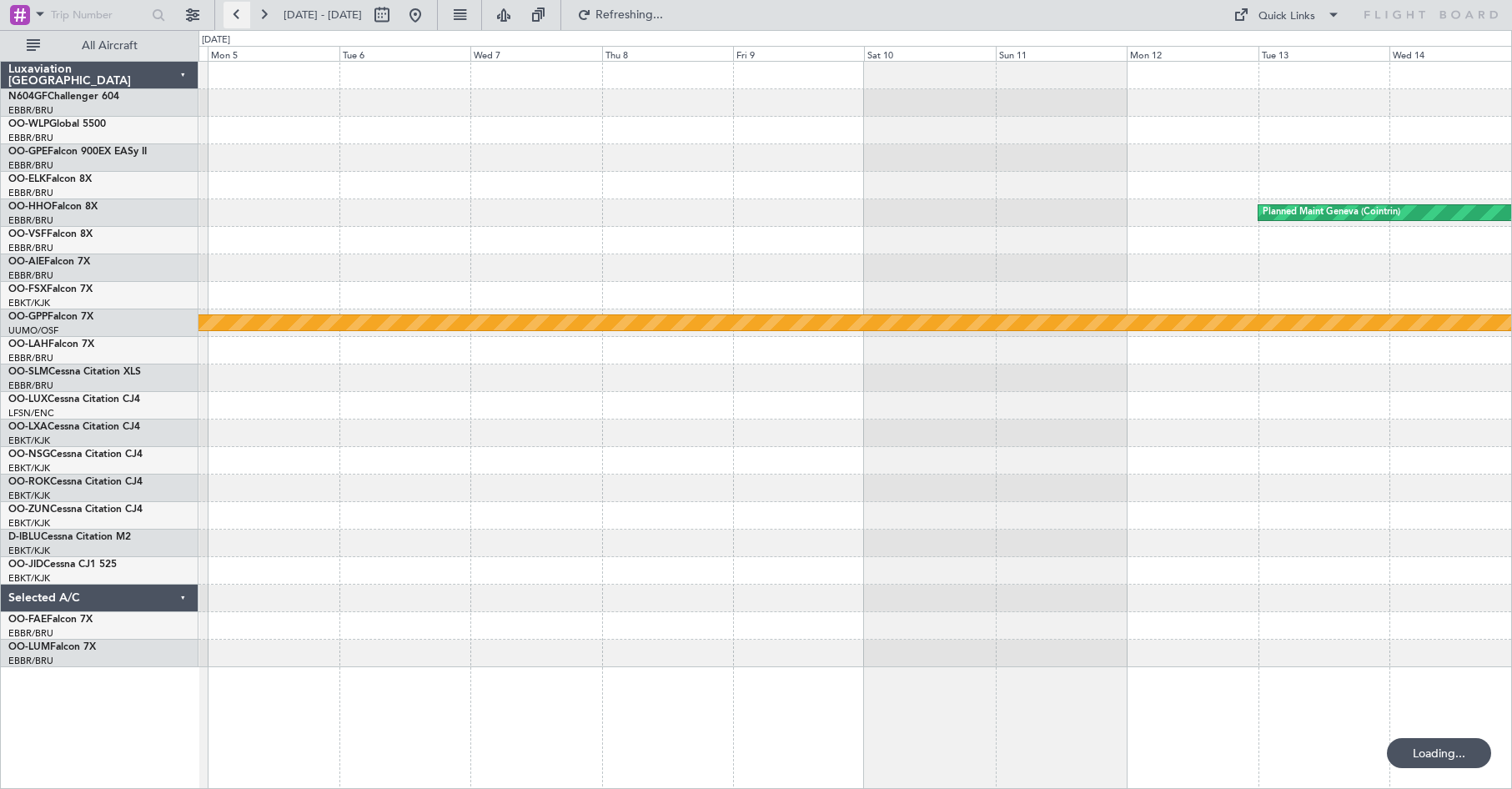
click at [236, 11] on button at bounding box center [236, 15] width 27 height 27
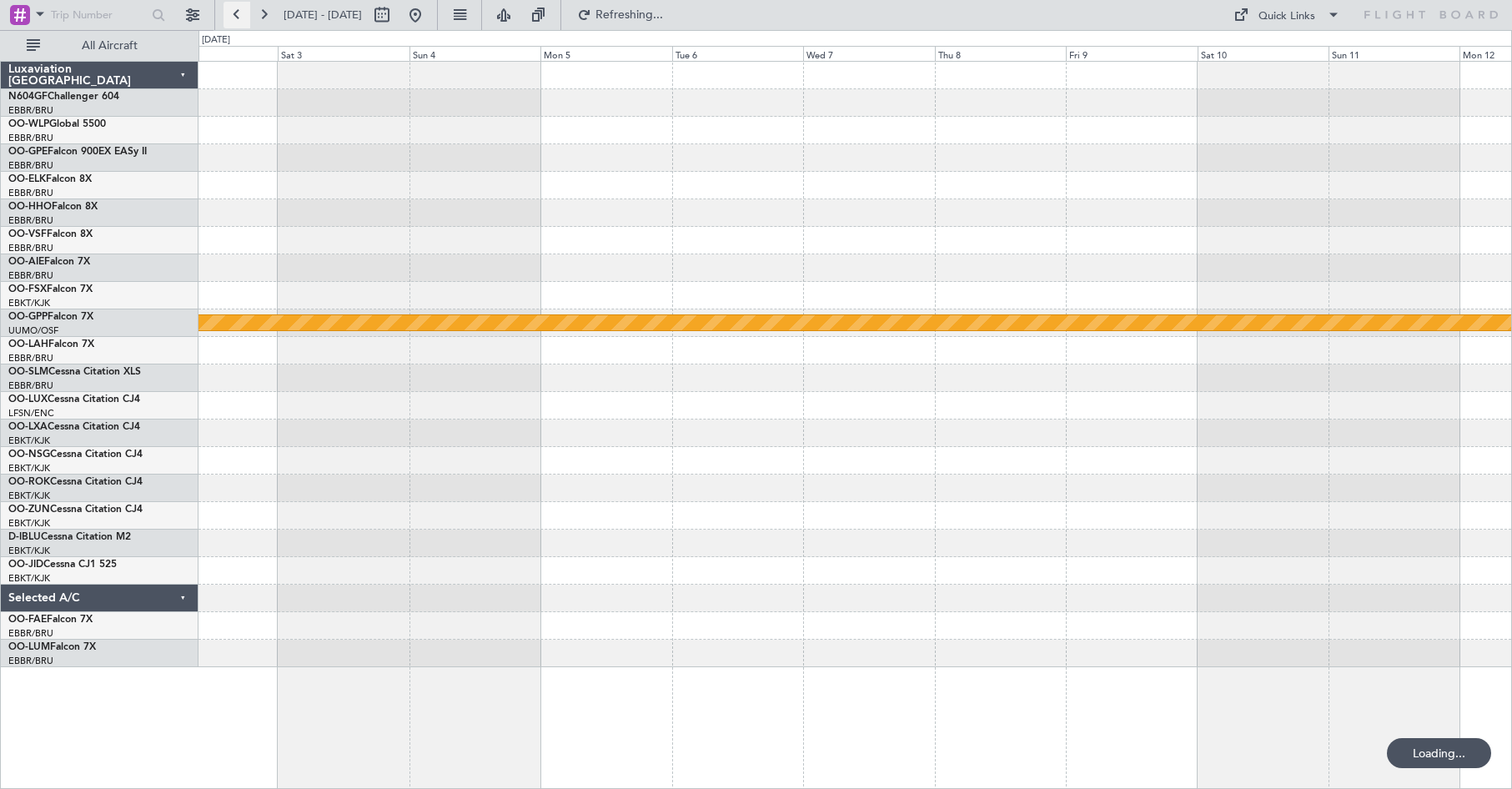
click at [236, 11] on button at bounding box center [236, 15] width 27 height 27
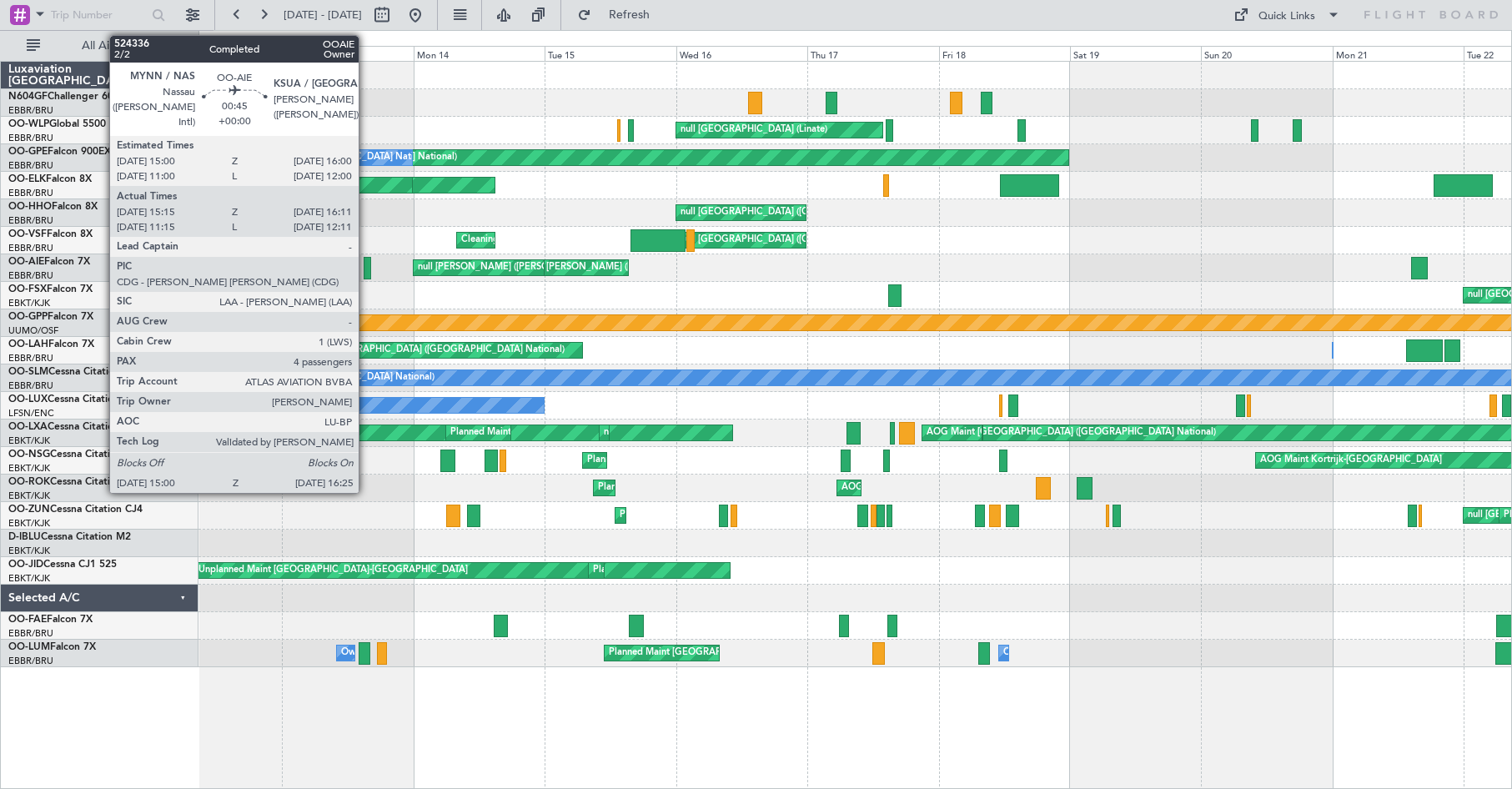
click at [366, 269] on div at bounding box center [368, 268] width 8 height 23
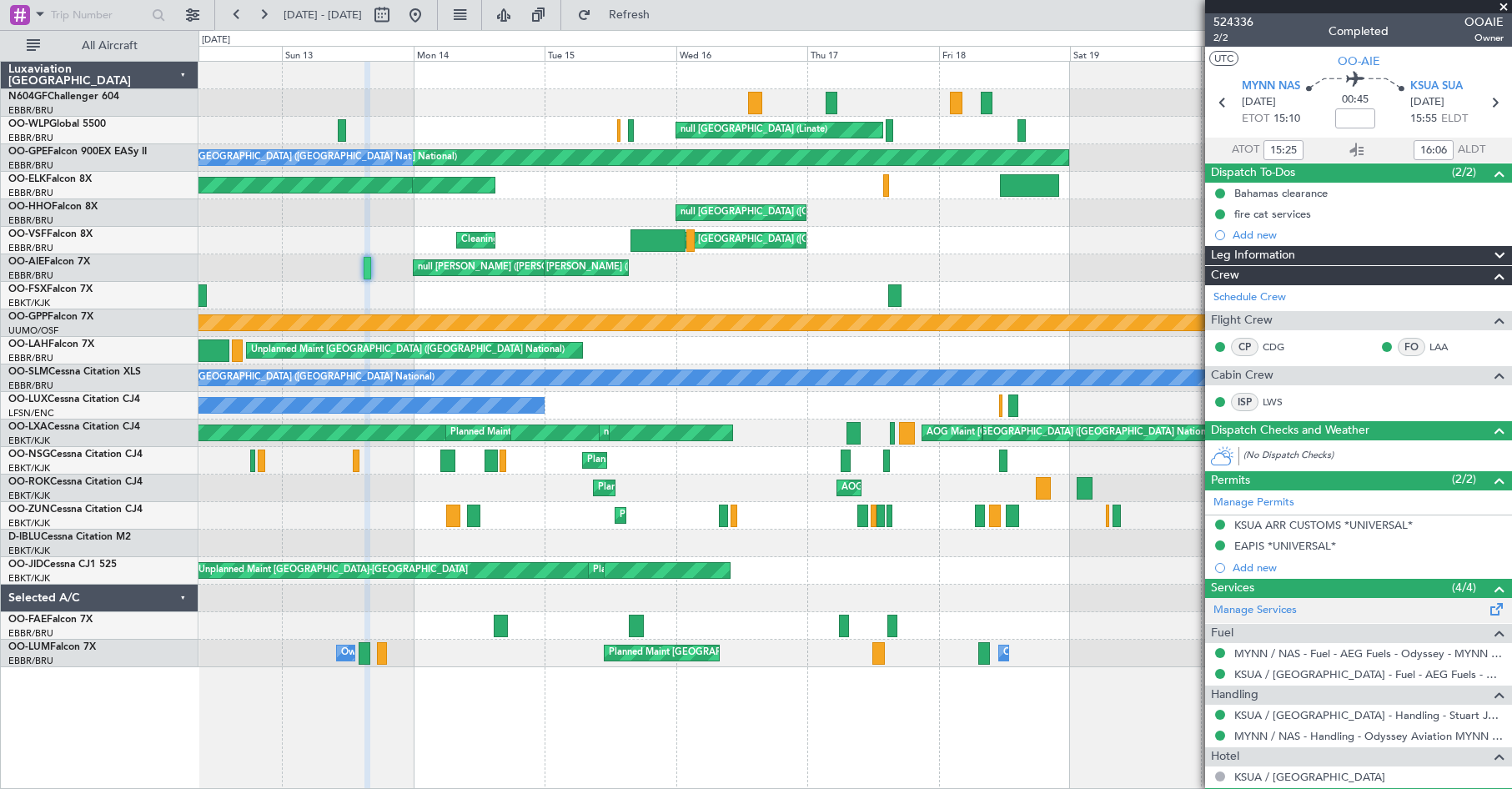
scroll to position [211, 0]
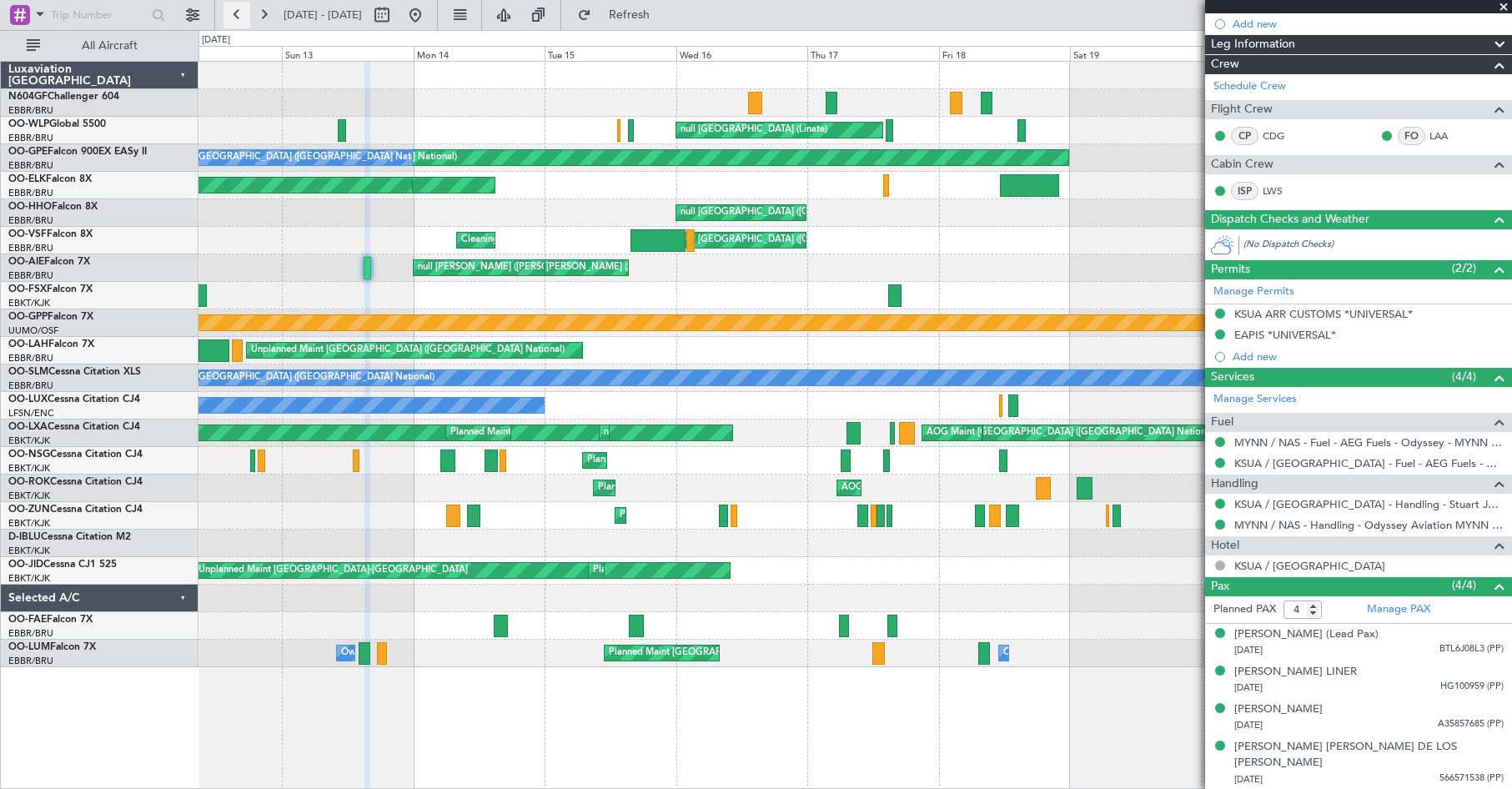
click at [235, 13] on button at bounding box center [236, 15] width 27 height 27
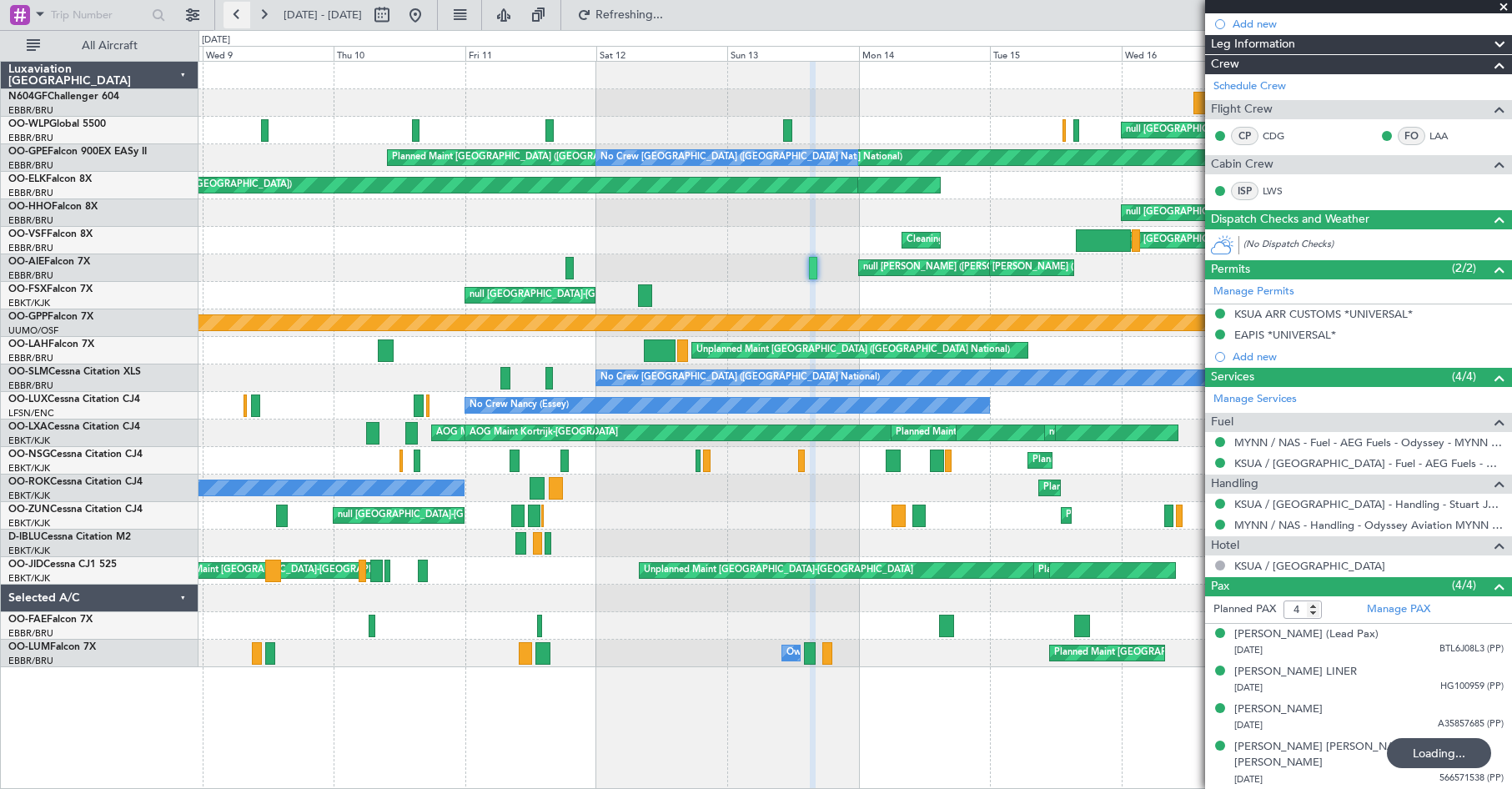
click at [235, 13] on button at bounding box center [236, 15] width 27 height 27
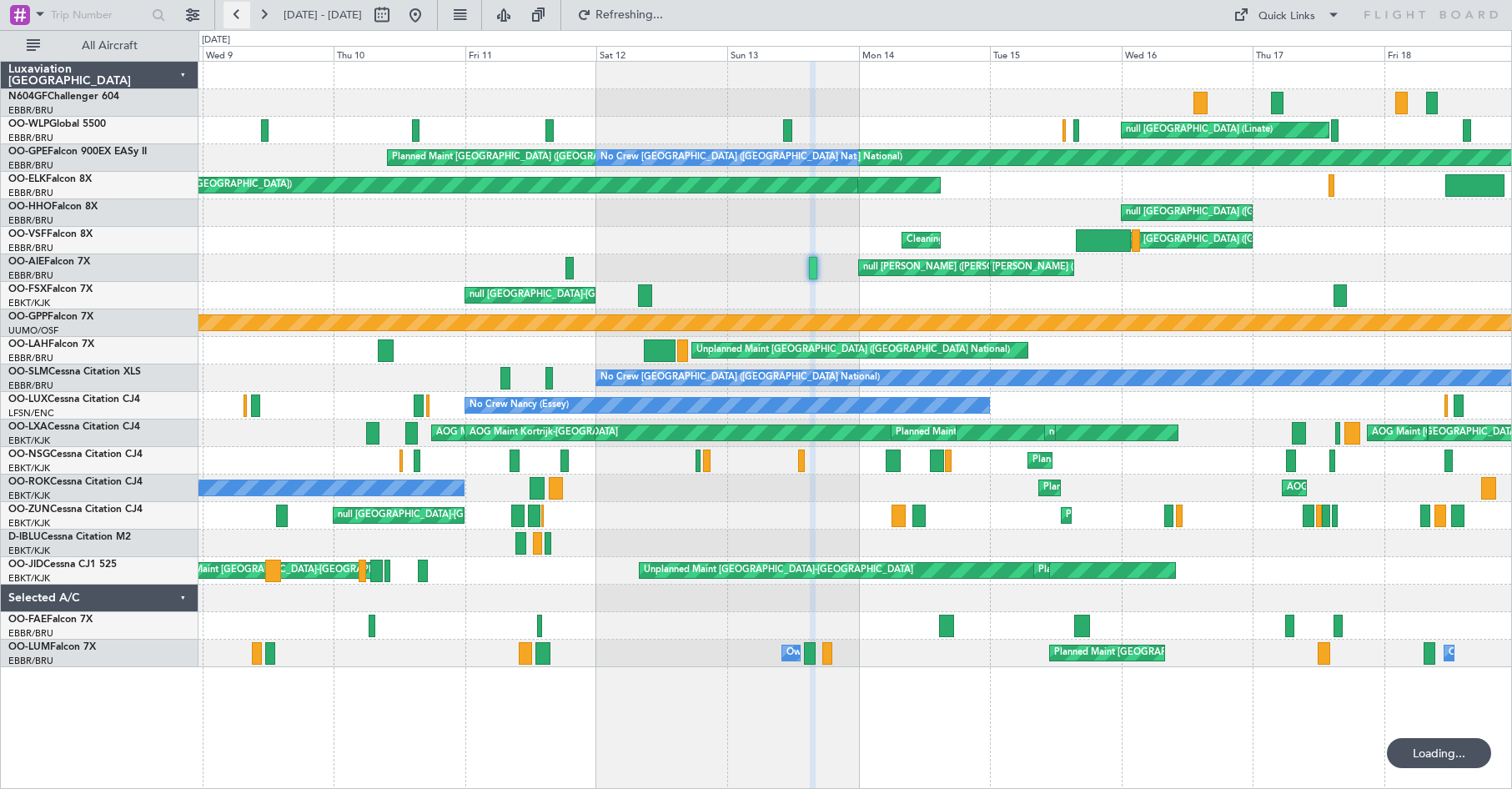
scroll to position [0, 0]
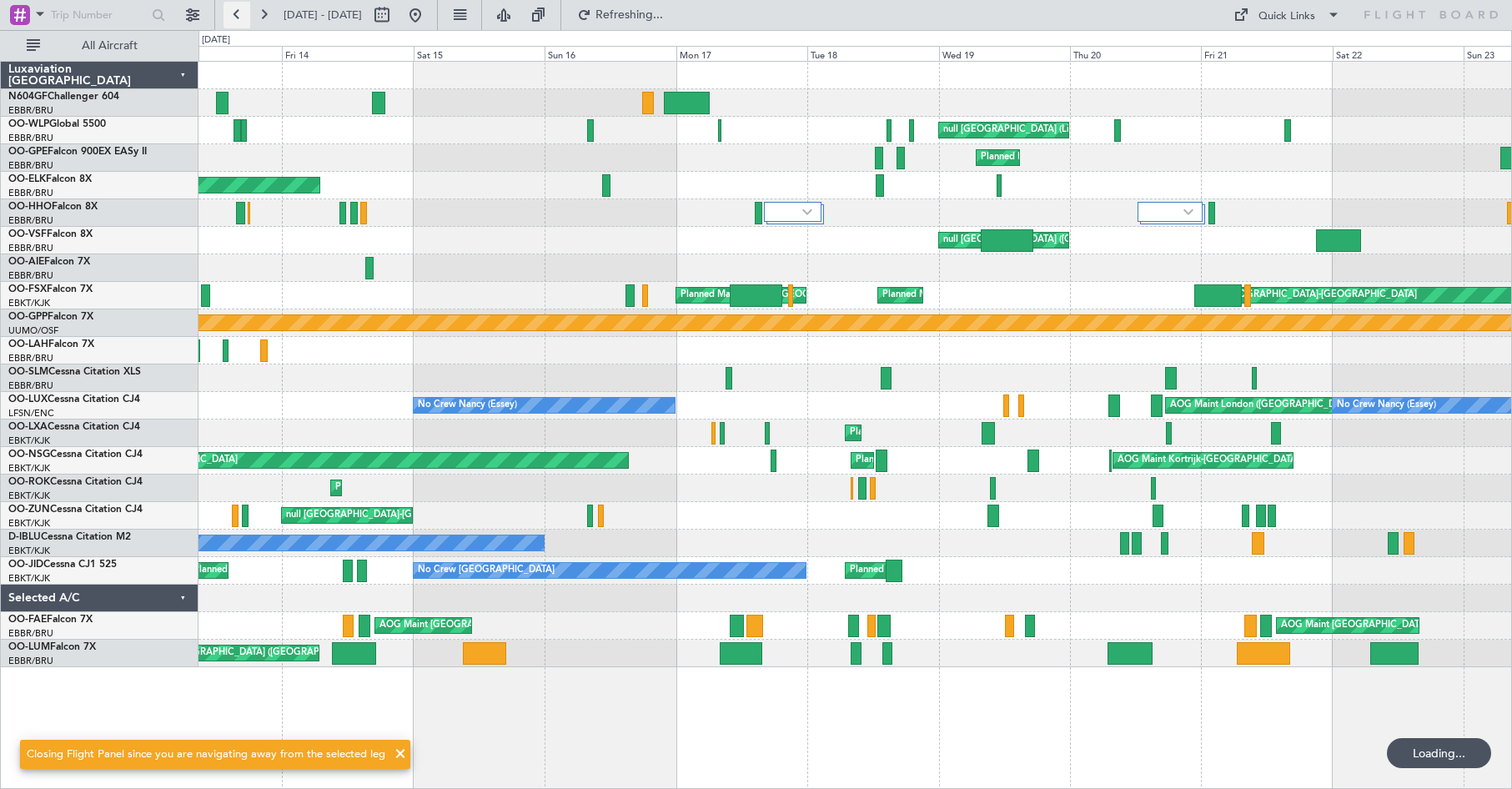
click at [235, 13] on button at bounding box center [236, 15] width 27 height 27
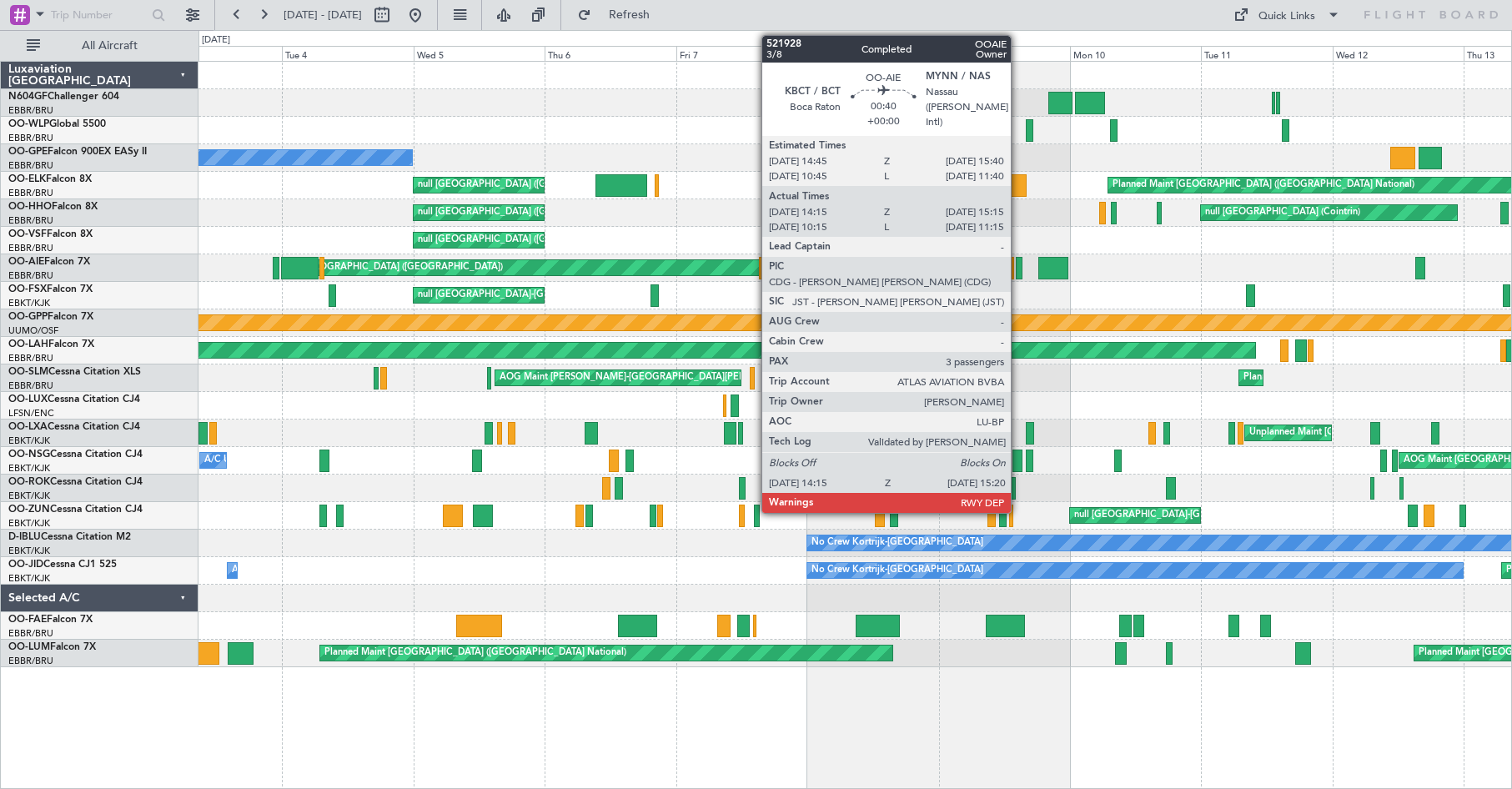
click at [1019, 274] on div at bounding box center [1019, 268] width 7 height 23
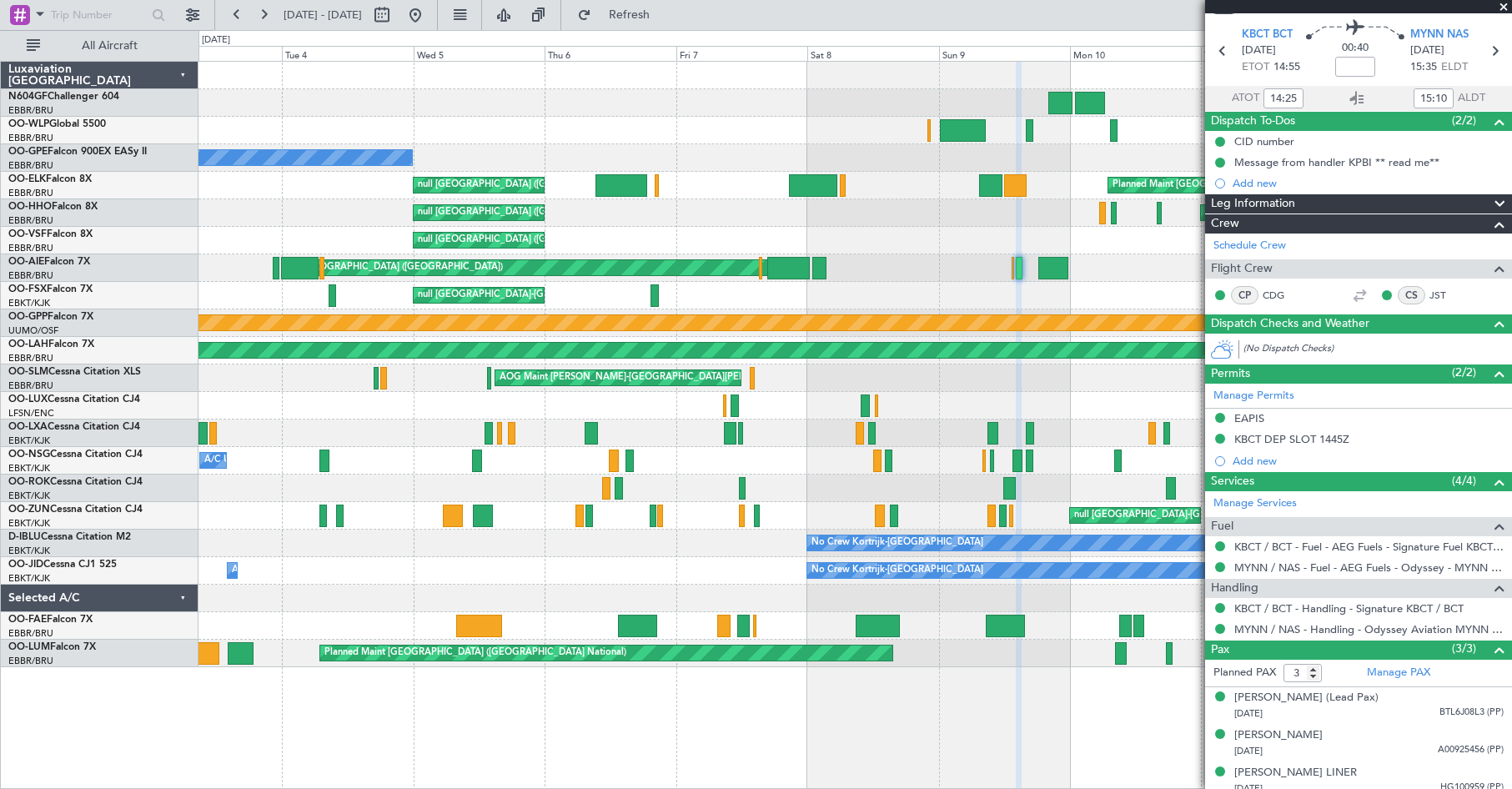
scroll to position [77, 0]
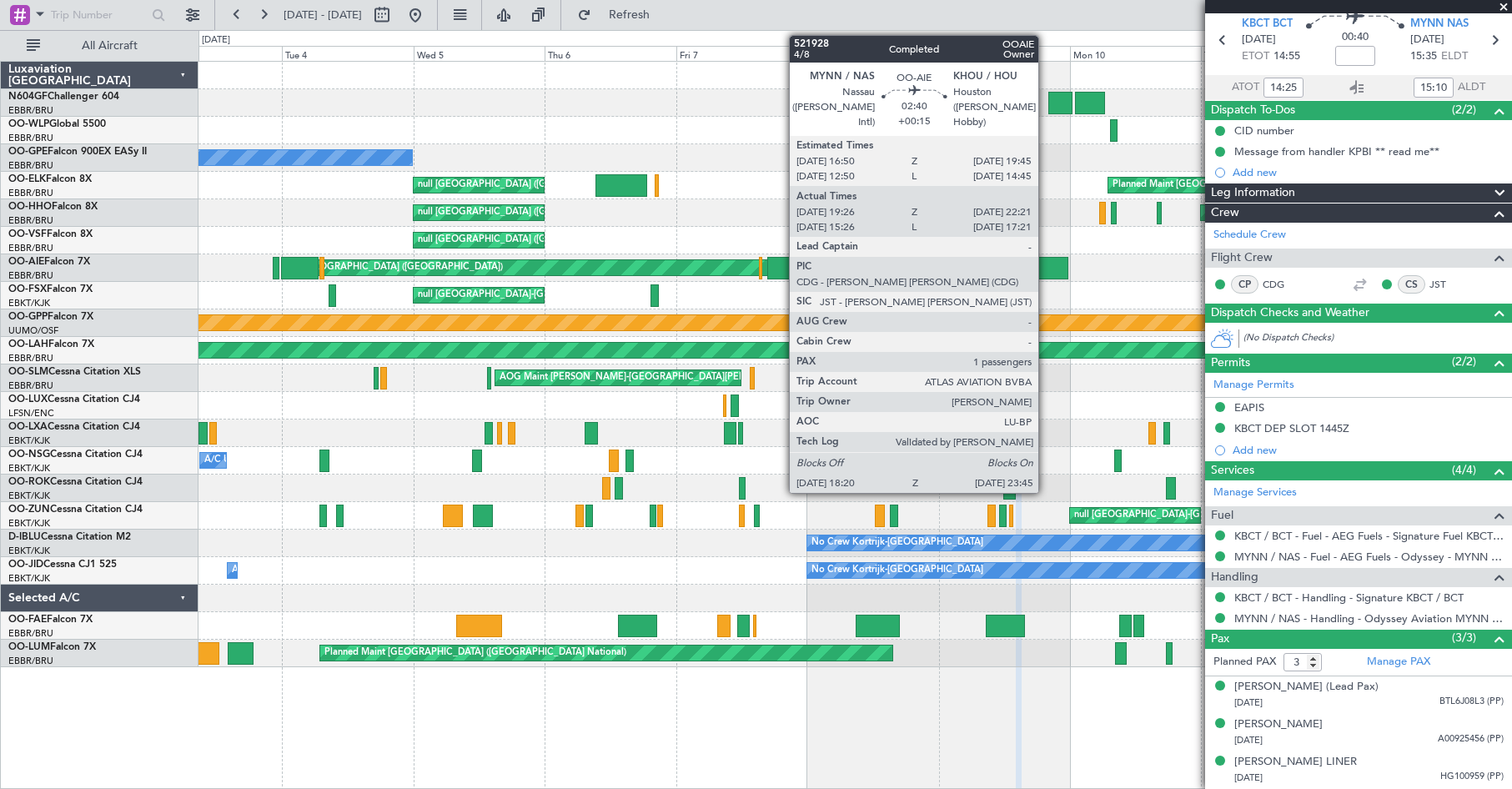
click at [1046, 268] on div at bounding box center [1054, 268] width 30 height 23
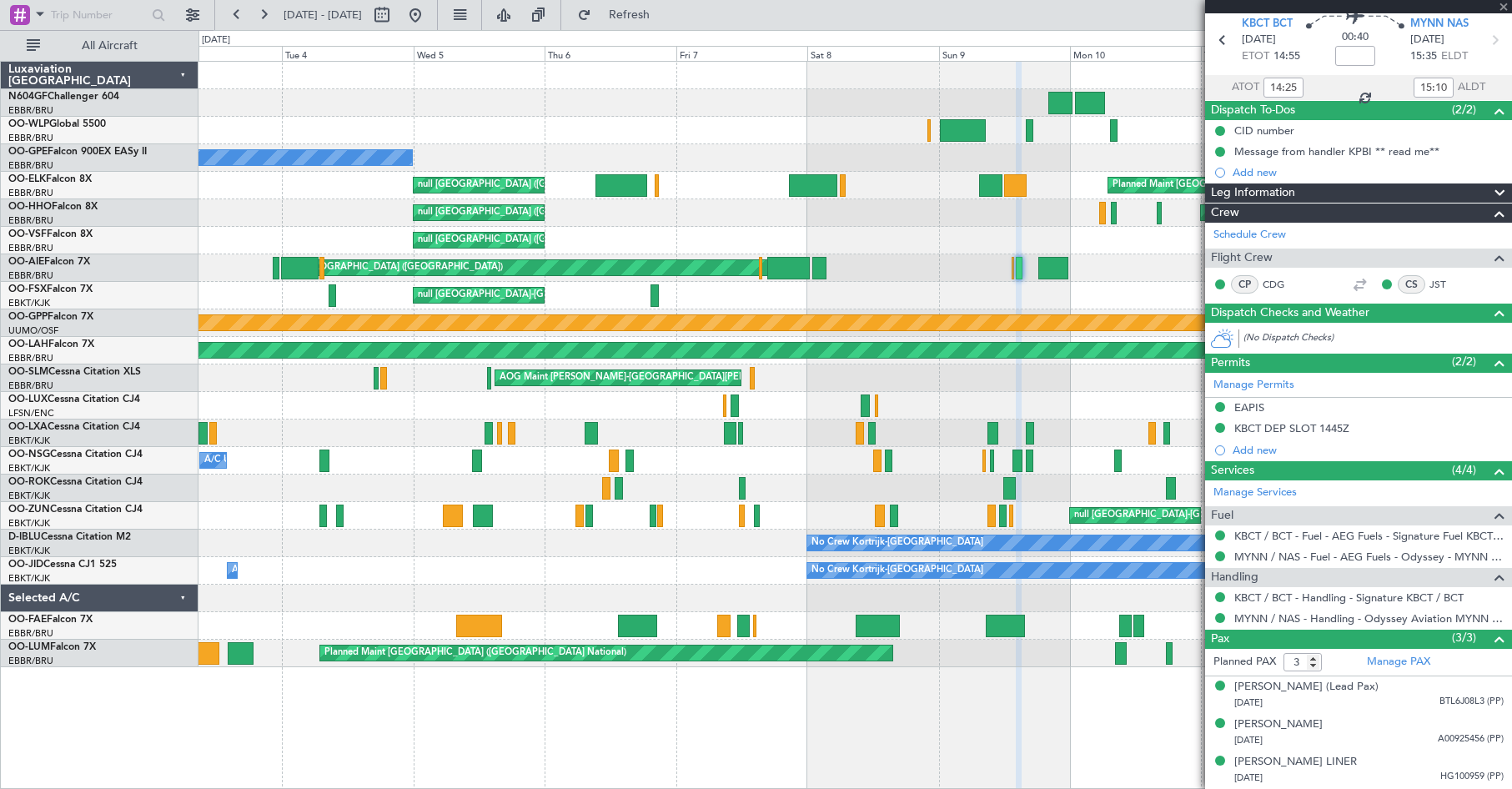
type input "+00:15"
type input "19:36"
type input "22:16"
type input "1"
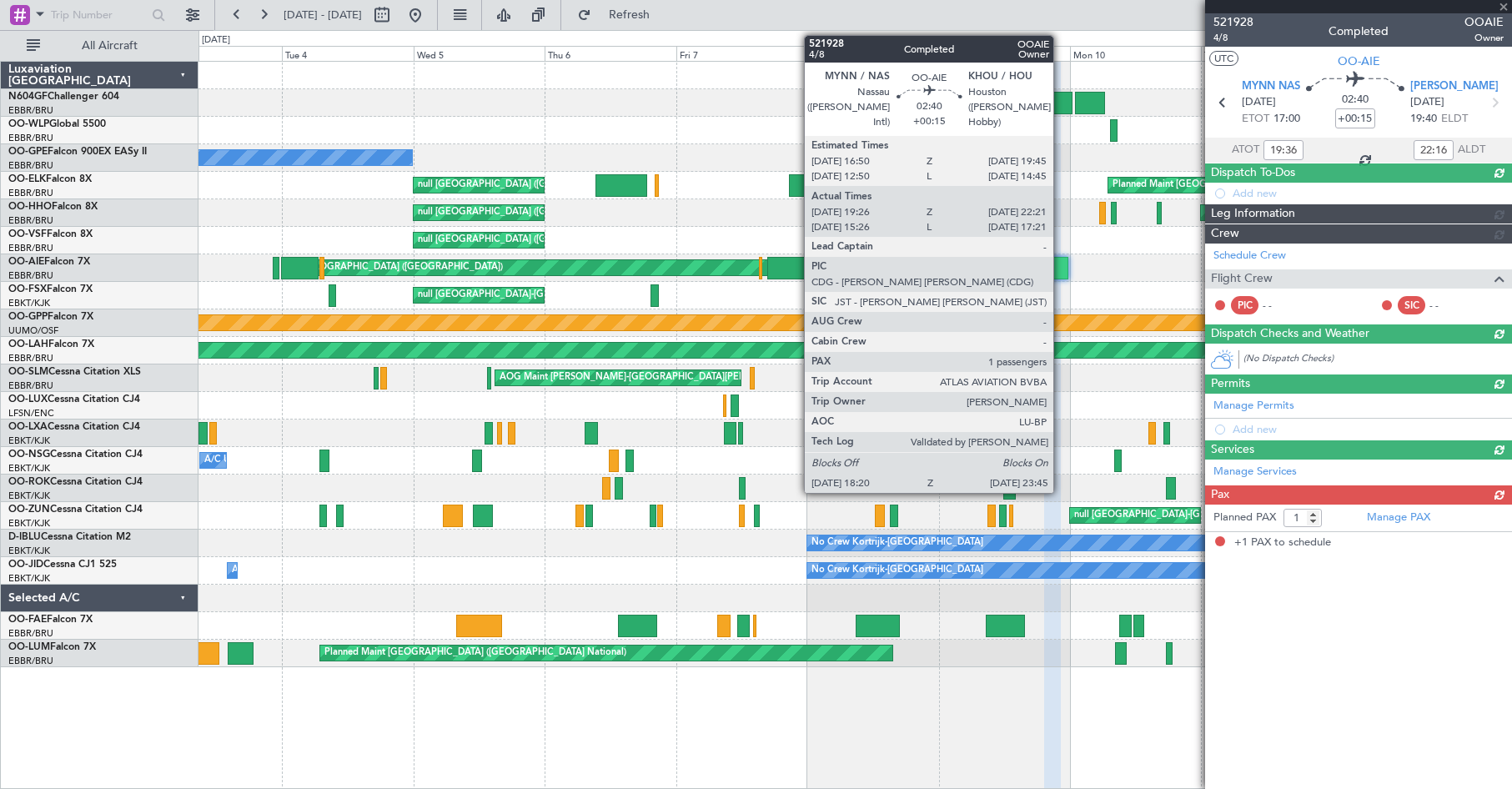
scroll to position [0, 0]
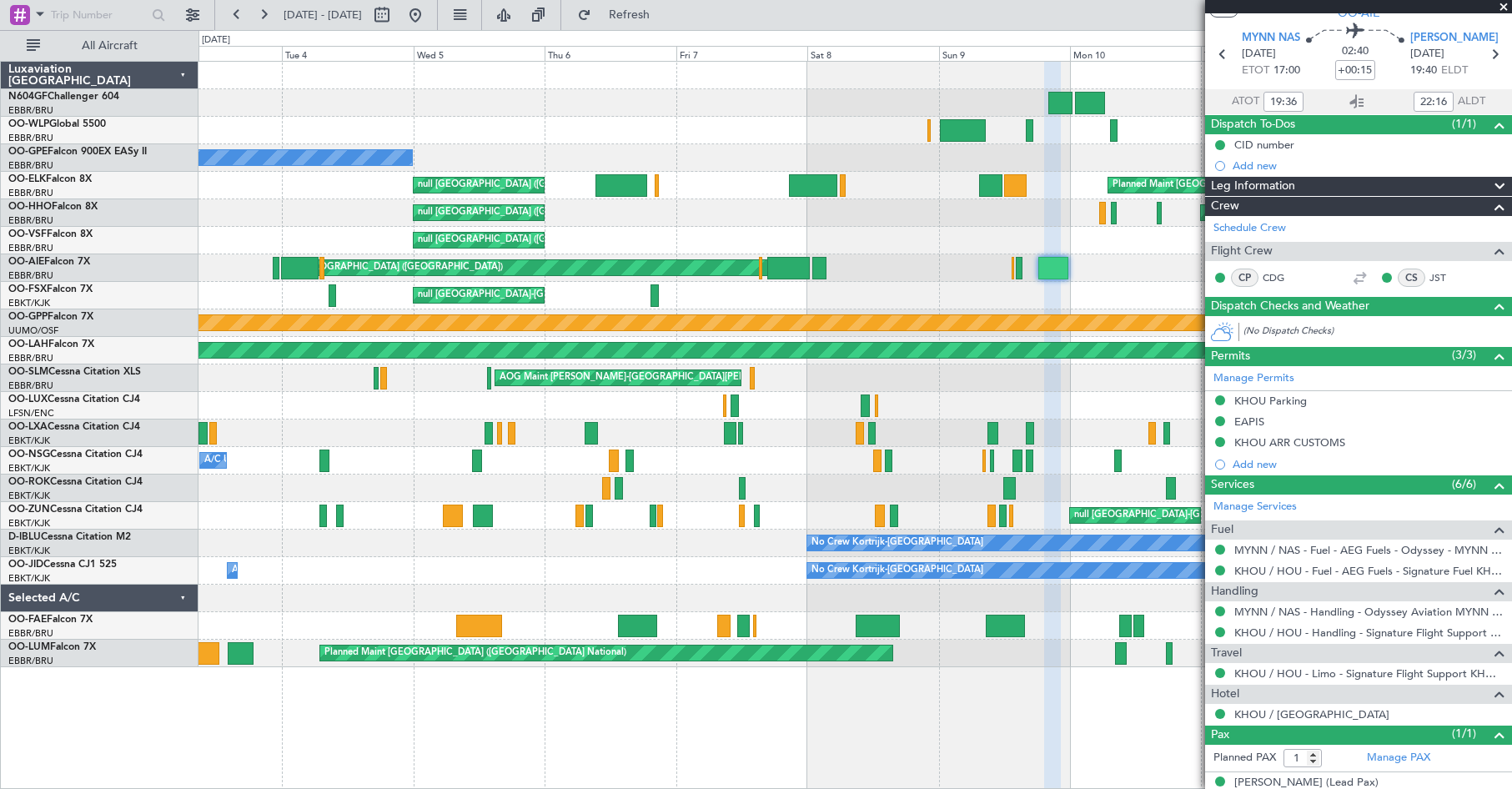
scroll to position [84, 0]
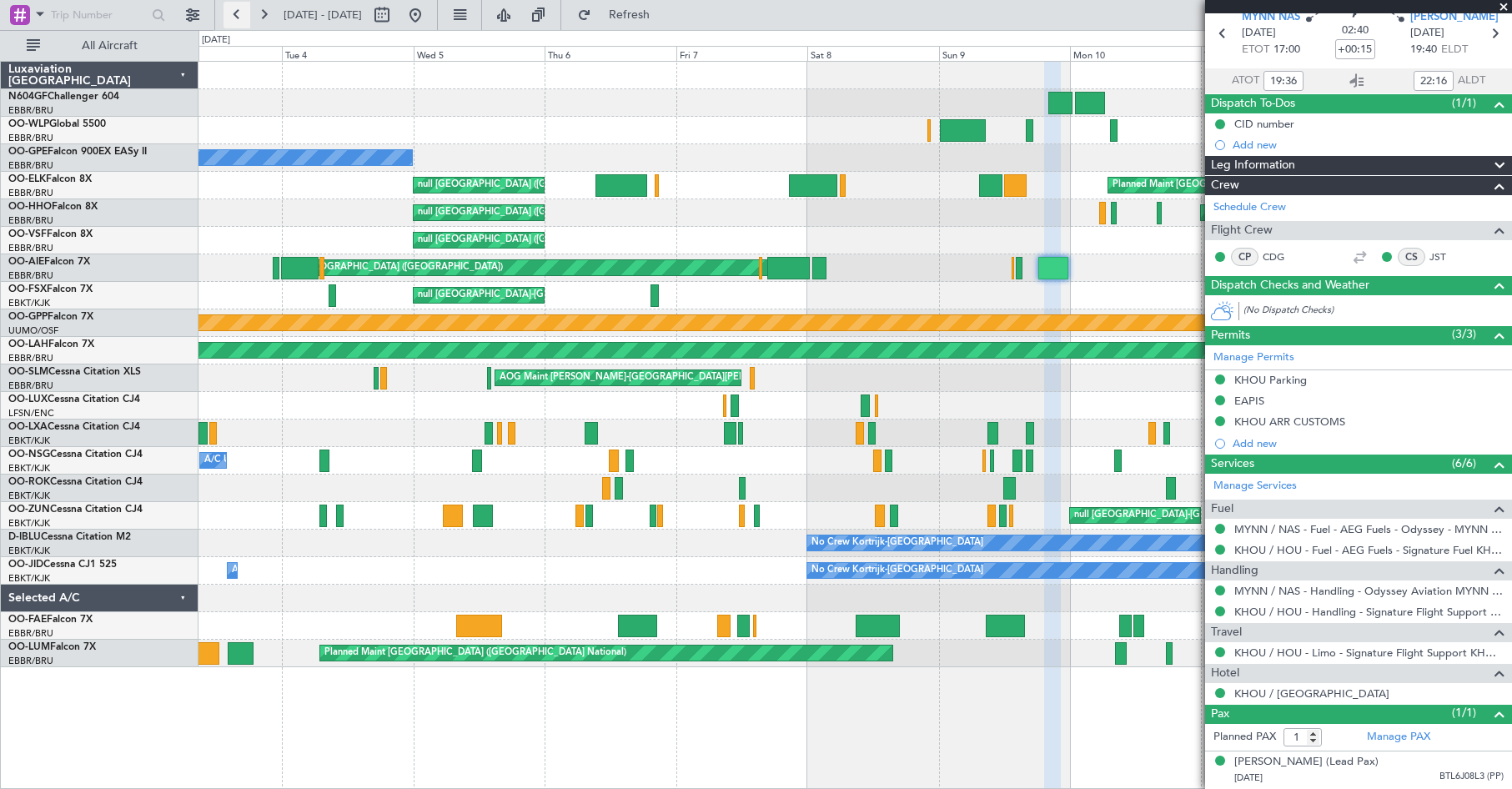
click at [233, 14] on button at bounding box center [236, 15] width 27 height 27
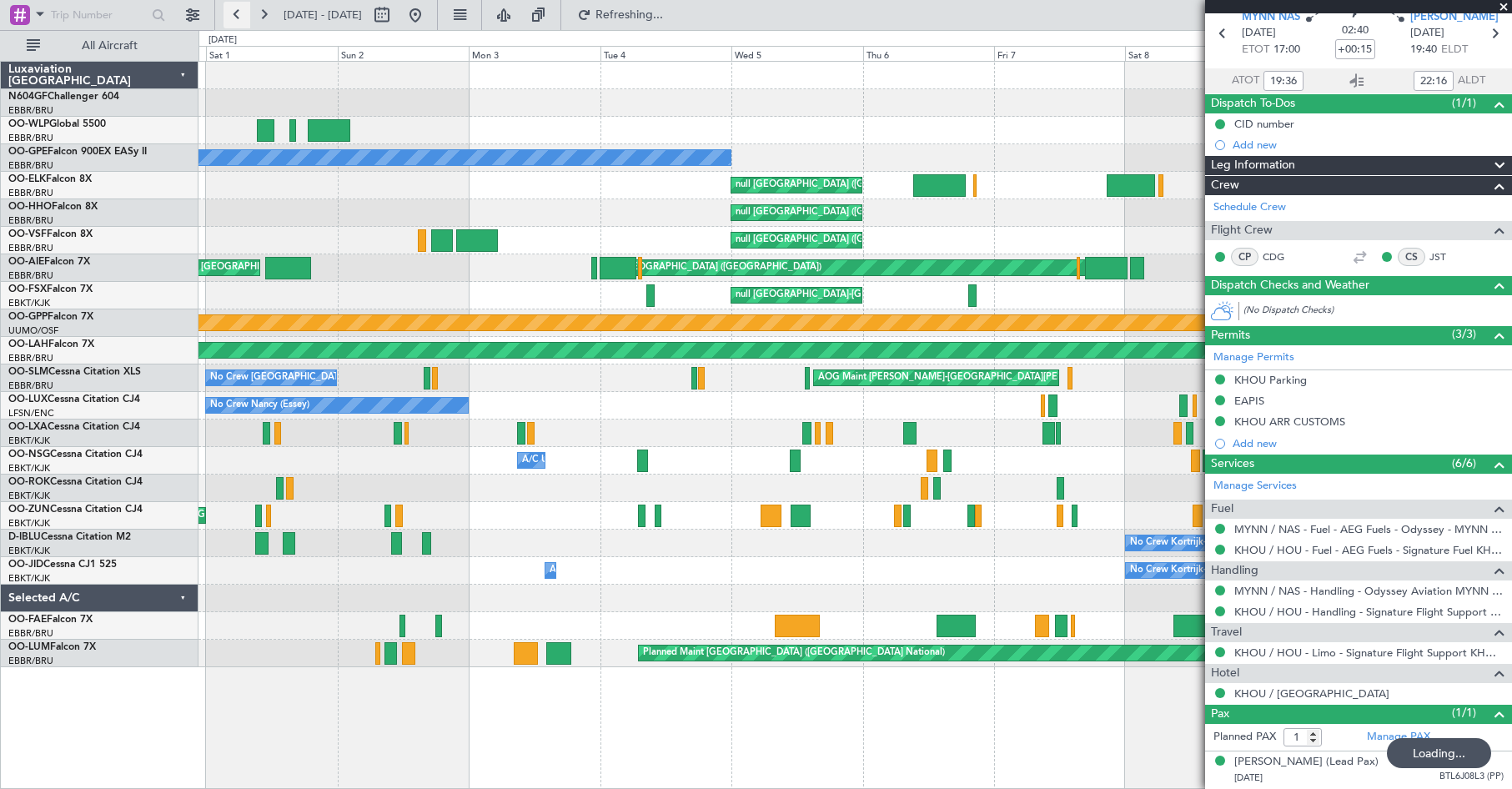
click at [233, 14] on button at bounding box center [236, 15] width 27 height 27
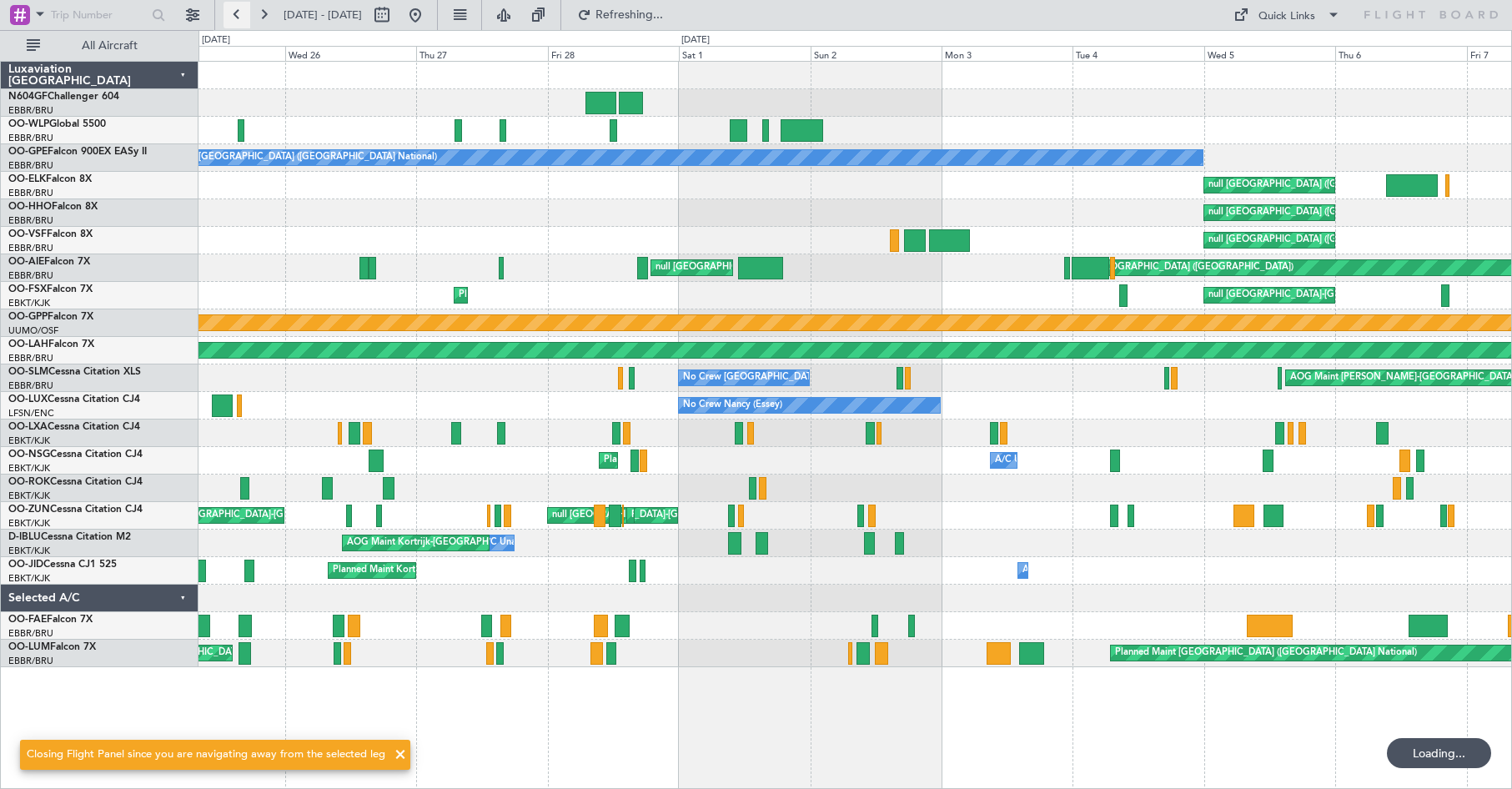
click at [233, 14] on button at bounding box center [236, 15] width 27 height 27
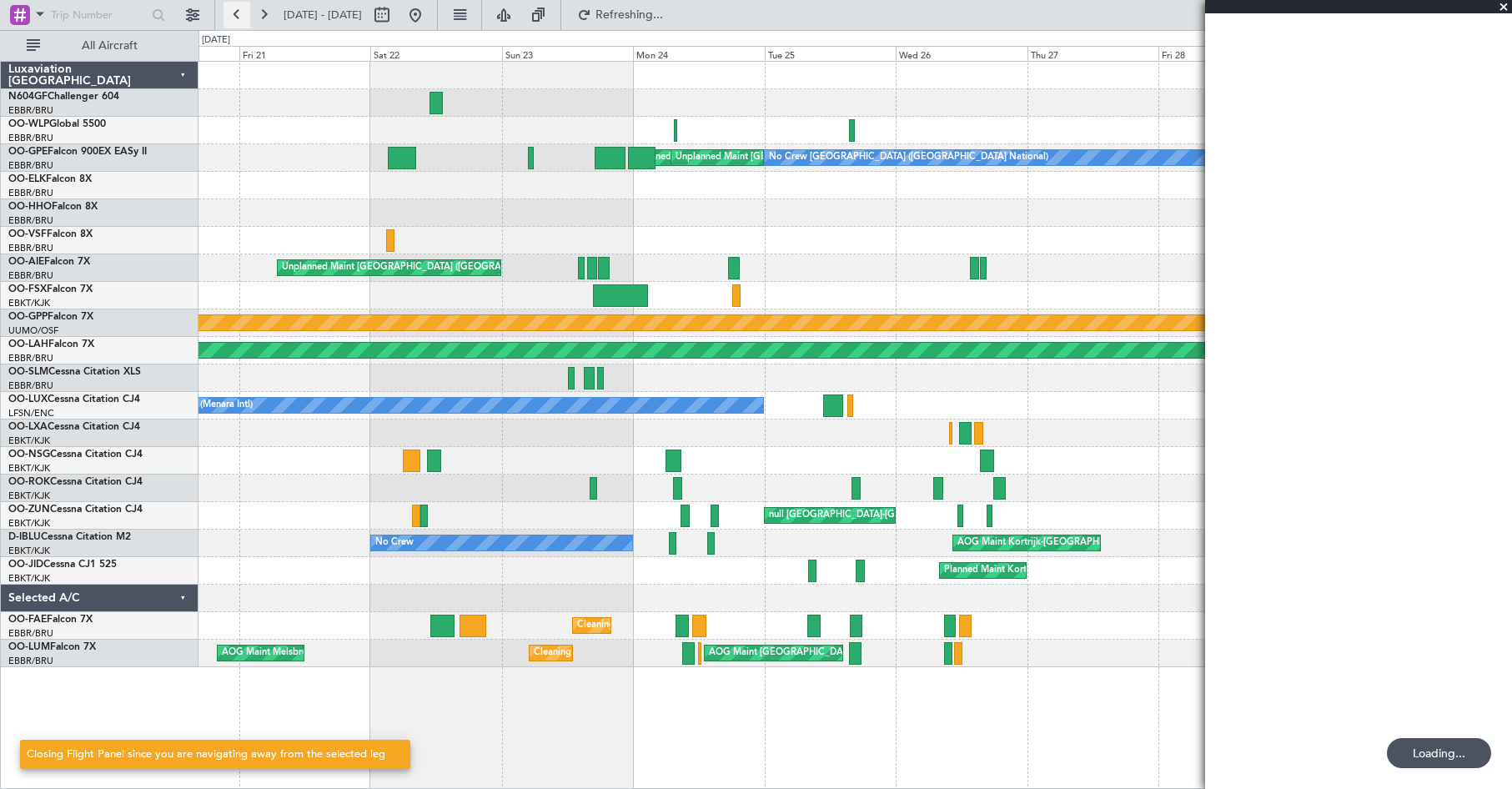
click at [233, 14] on button at bounding box center [236, 15] width 27 height 27
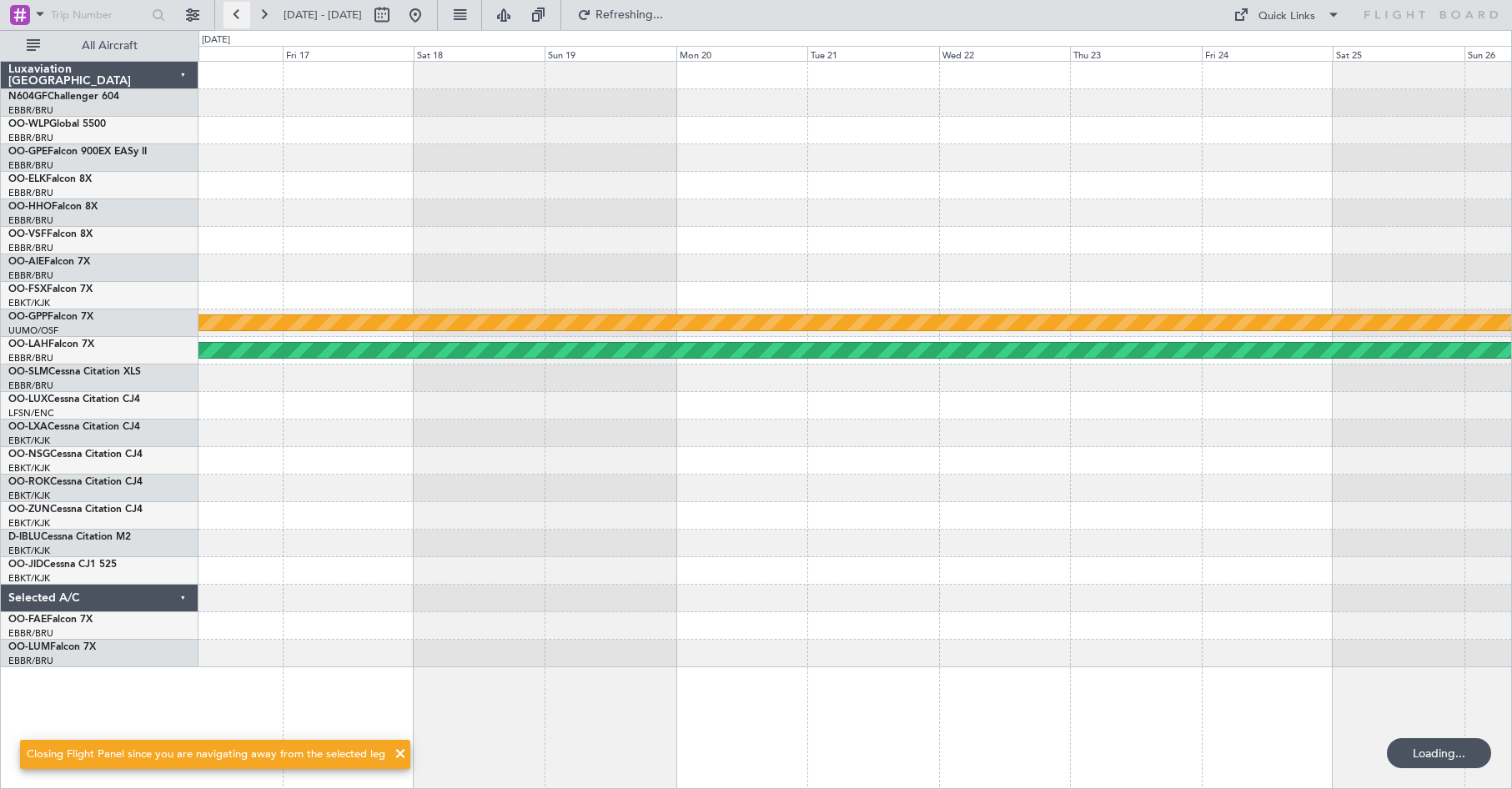
click at [233, 14] on button at bounding box center [236, 15] width 27 height 27
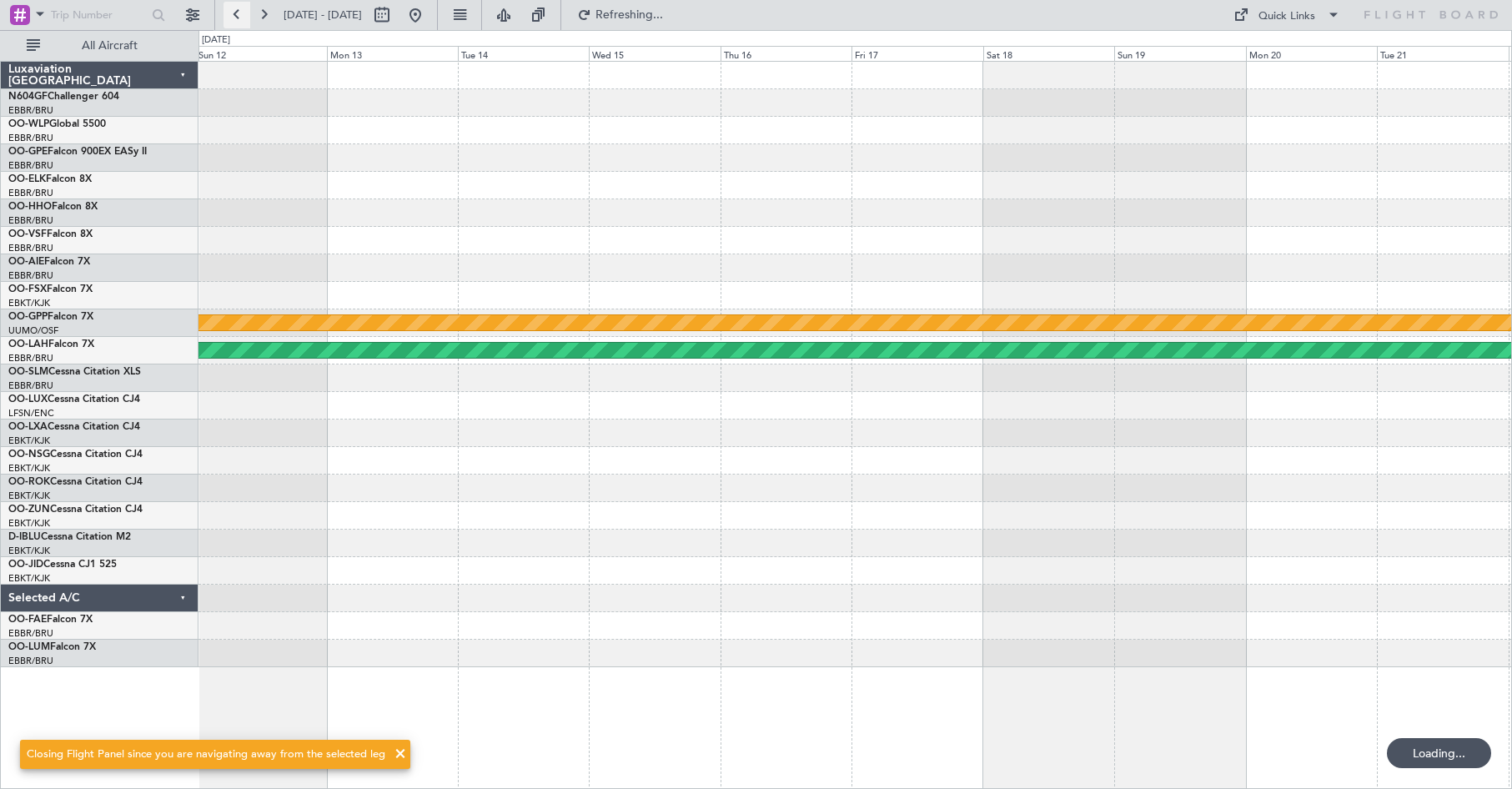
click at [233, 14] on button at bounding box center [236, 15] width 27 height 27
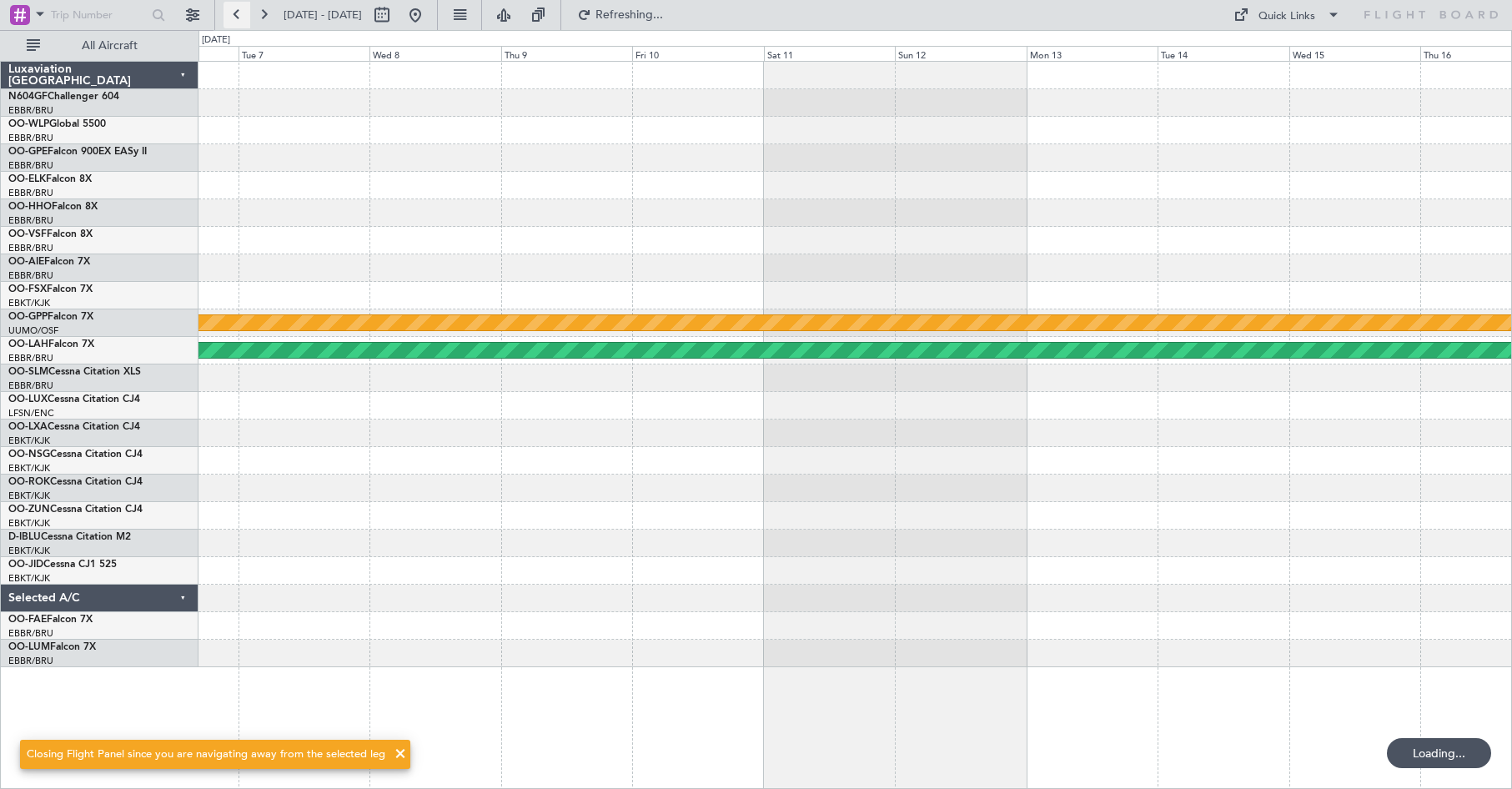
click at [233, 14] on button at bounding box center [236, 15] width 27 height 27
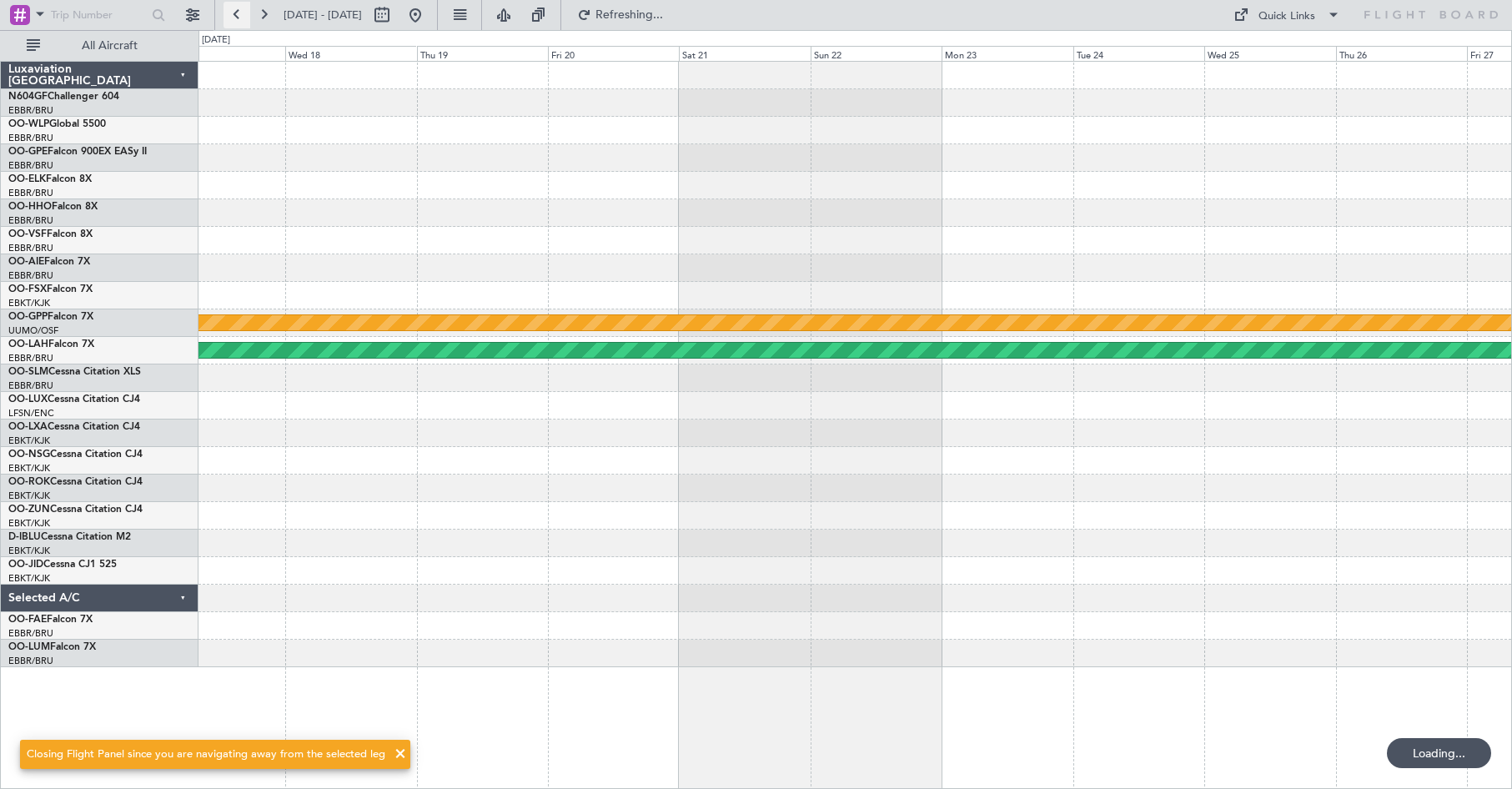
click at [233, 14] on button at bounding box center [236, 15] width 27 height 27
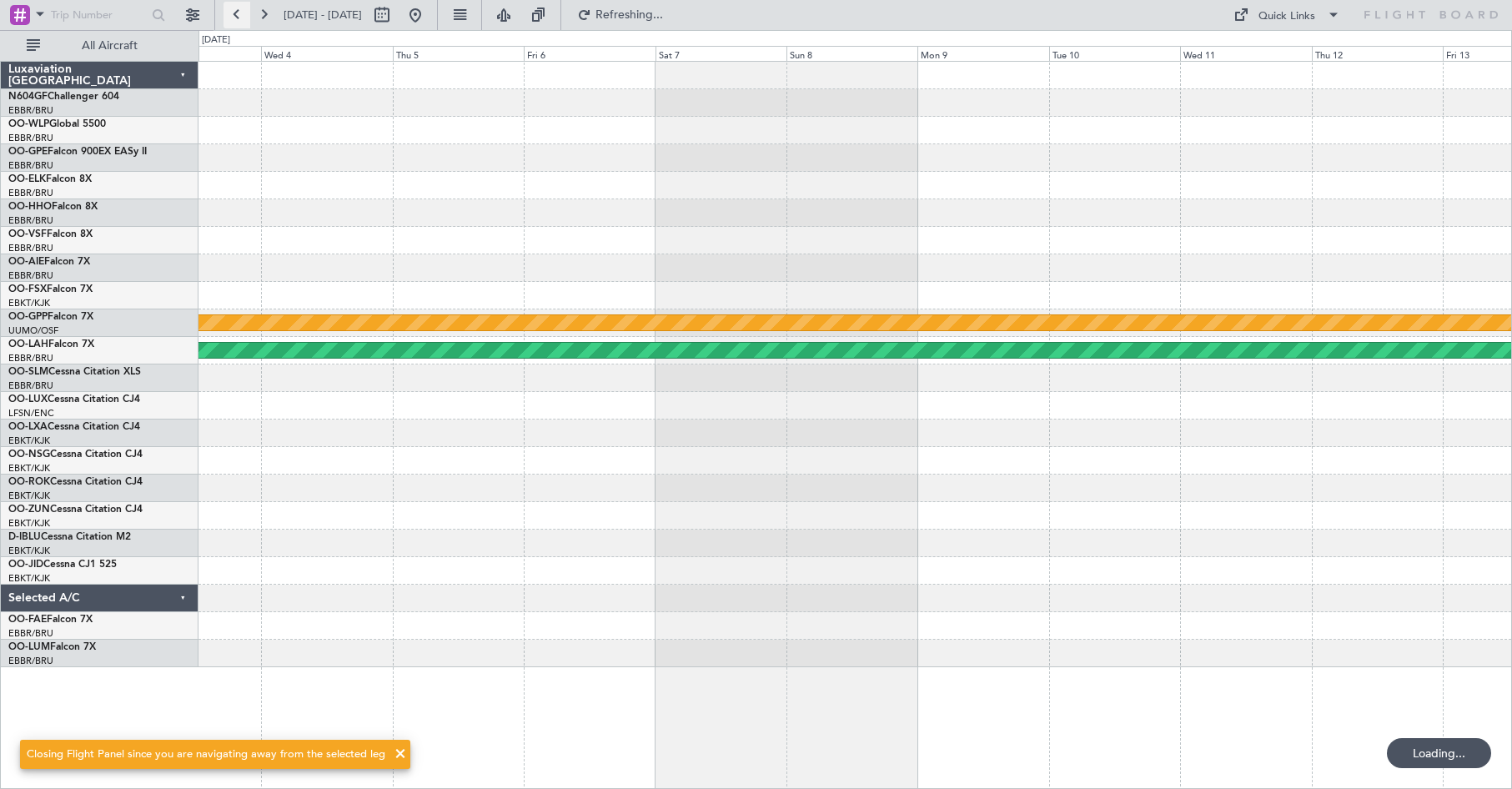
click at [233, 14] on button at bounding box center [236, 15] width 27 height 27
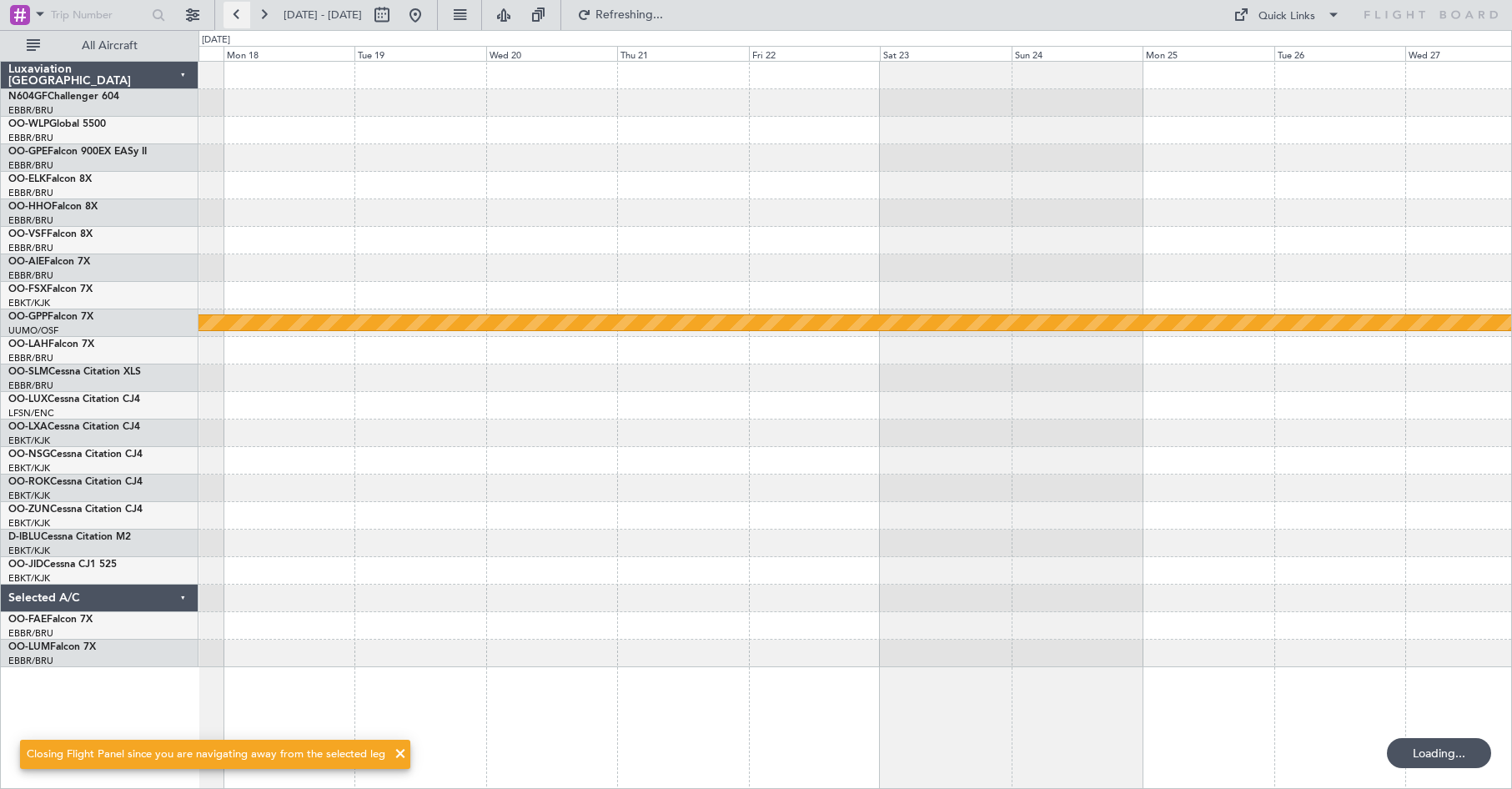
click at [233, 14] on button at bounding box center [236, 15] width 27 height 27
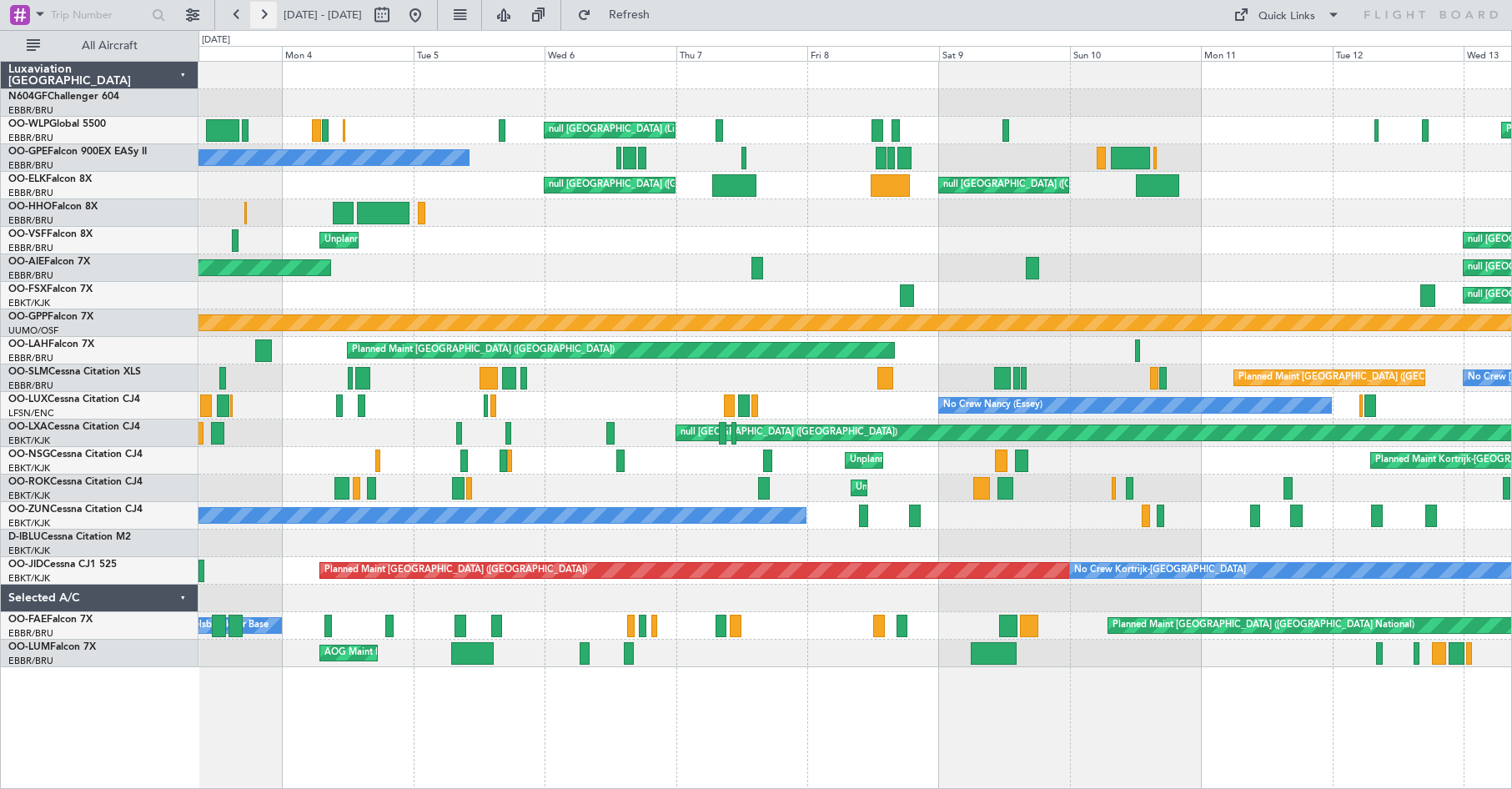
click at [265, 14] on button at bounding box center [263, 15] width 27 height 27
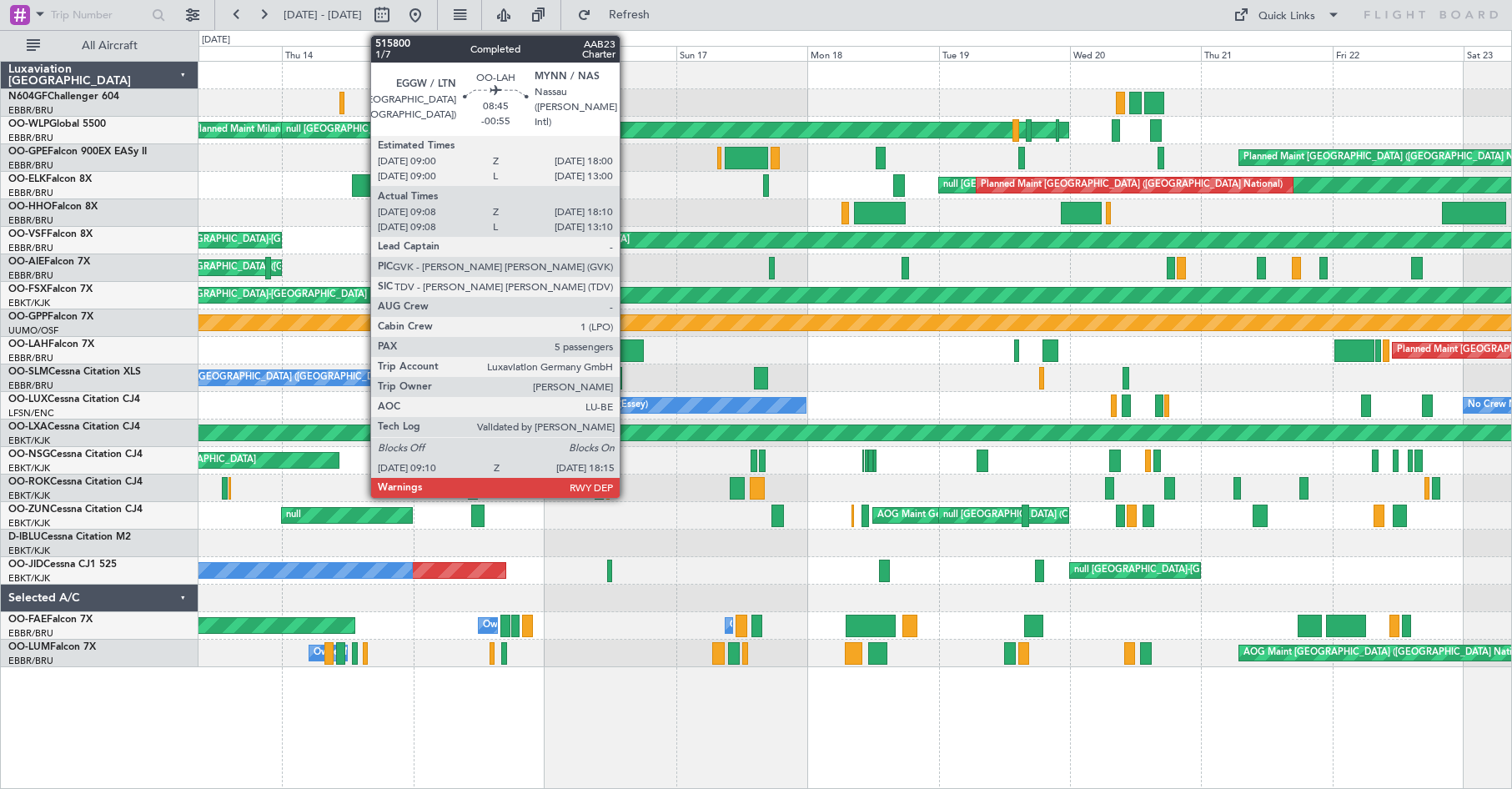
click at [627, 352] on div at bounding box center [619, 350] width 50 height 23
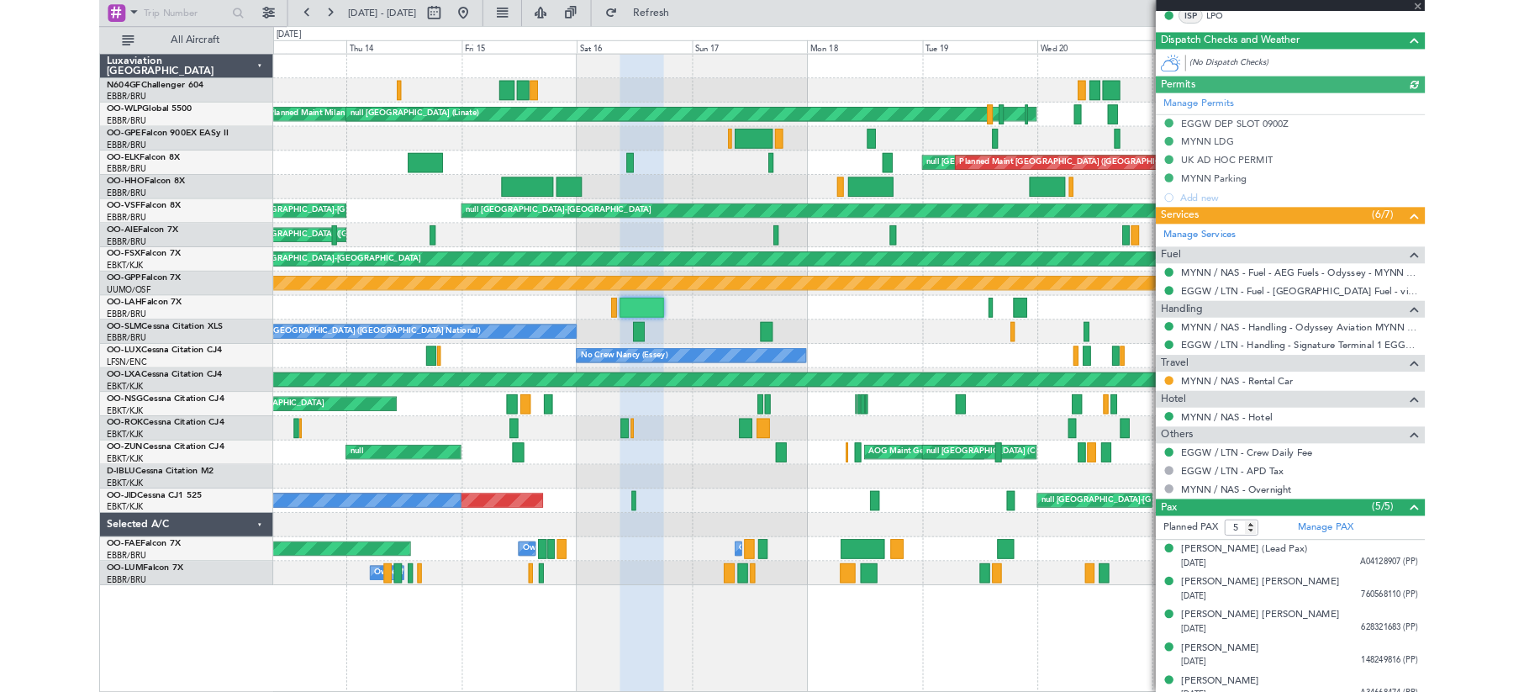
scroll to position [401, 0]
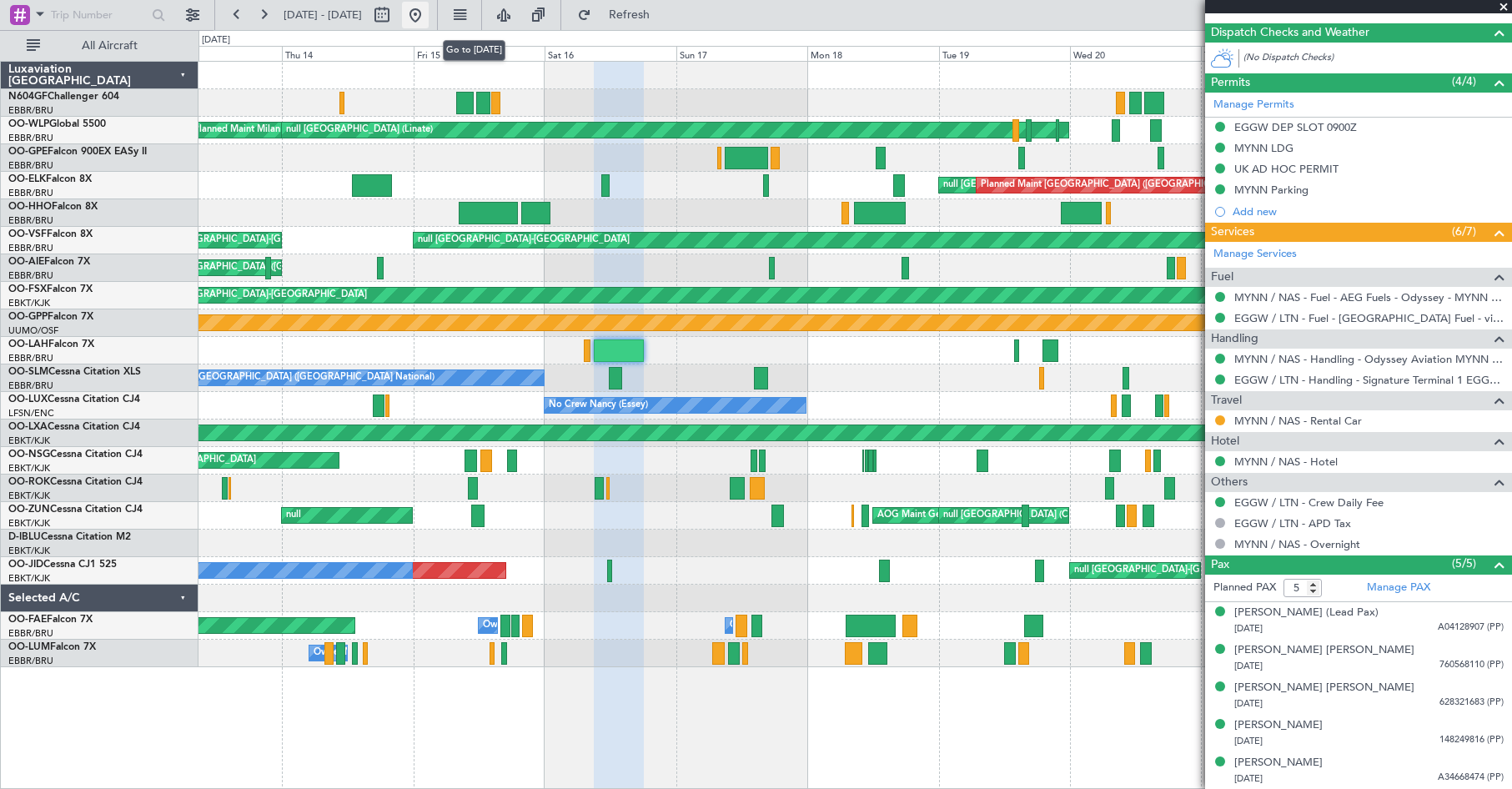
click at [429, 16] on button at bounding box center [415, 15] width 27 height 27
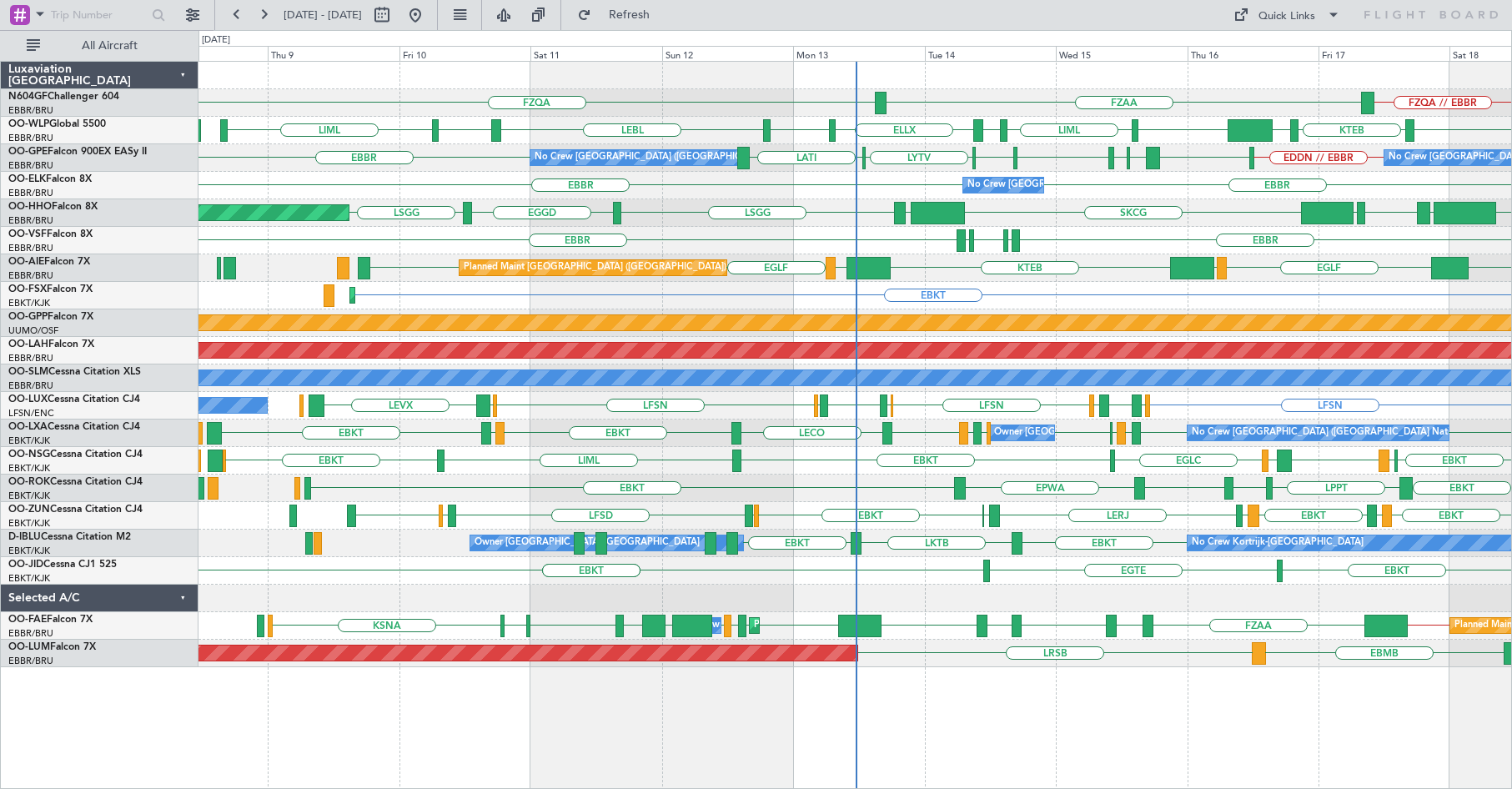
click at [399, 753] on div "FZQA // EBBR FZQA FZAA LIML LIML LIRN ELLX LIML LEBL EBLG KIND KTEB KIND EBLG E…" at bounding box center [855, 425] width 1314 height 728
